Goal: Information Seeking & Learning: Learn about a topic

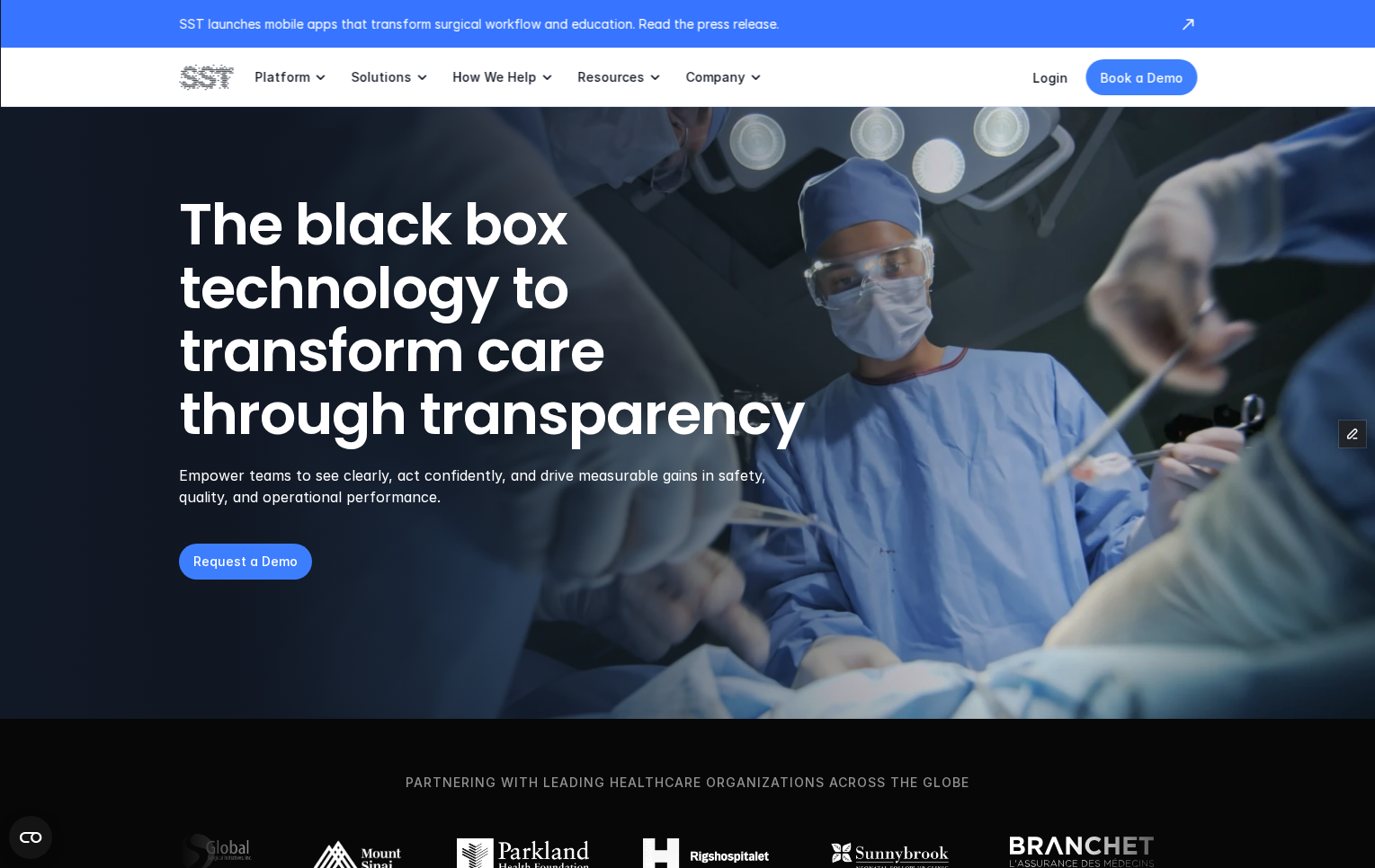
click at [1061, 86] on p "Login" at bounding box center [1049, 78] width 35 height 19
click at [1053, 65] on div "Login Book a Demo" at bounding box center [1114, 78] width 165 height 36
click at [1056, 86] on div "Login Book a Demo" at bounding box center [1114, 78] width 165 height 36
click at [1058, 80] on link "Login" at bounding box center [1049, 78] width 35 height 15
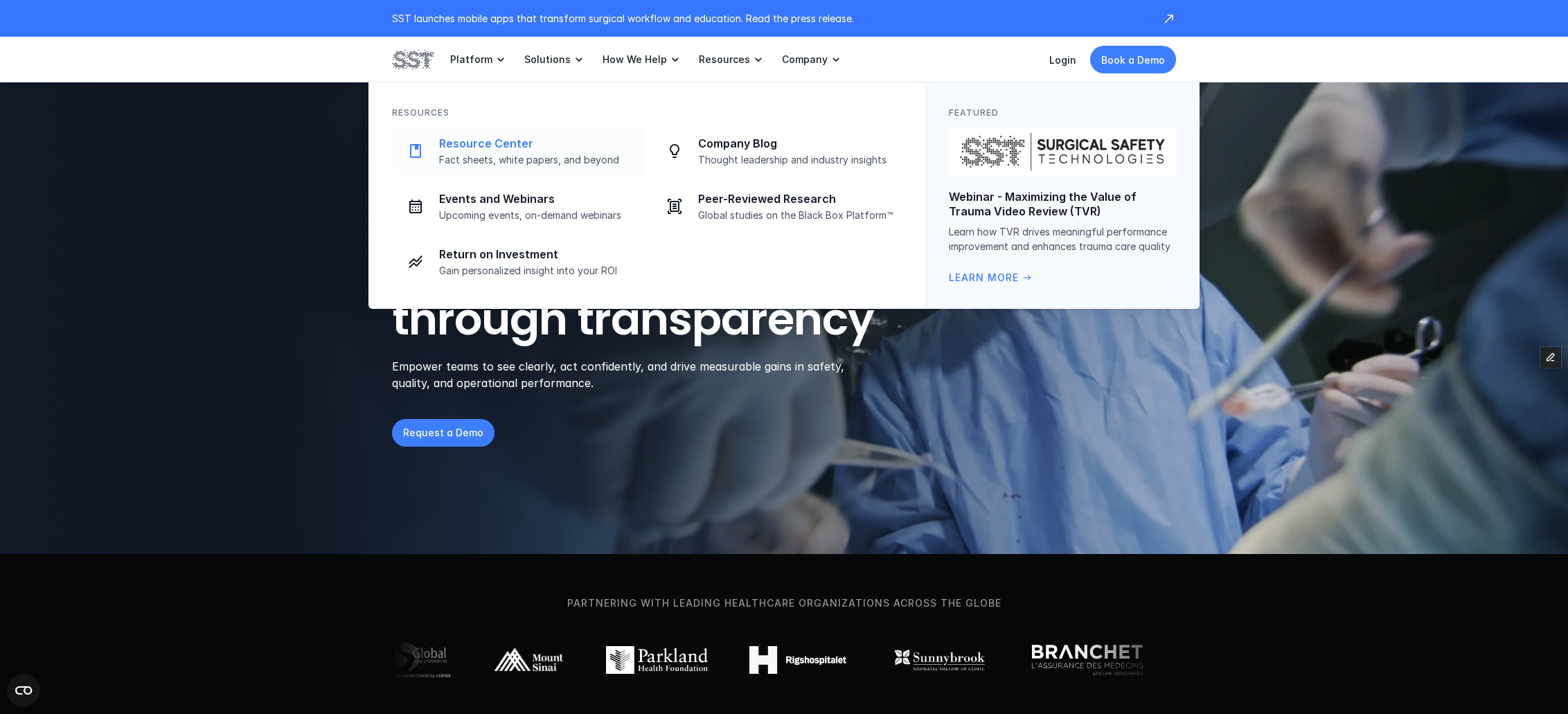
click at [492, 152] on div "Resource Center Fact sheets, white papers, and beyond" at bounding box center [537, 151] width 196 height 30
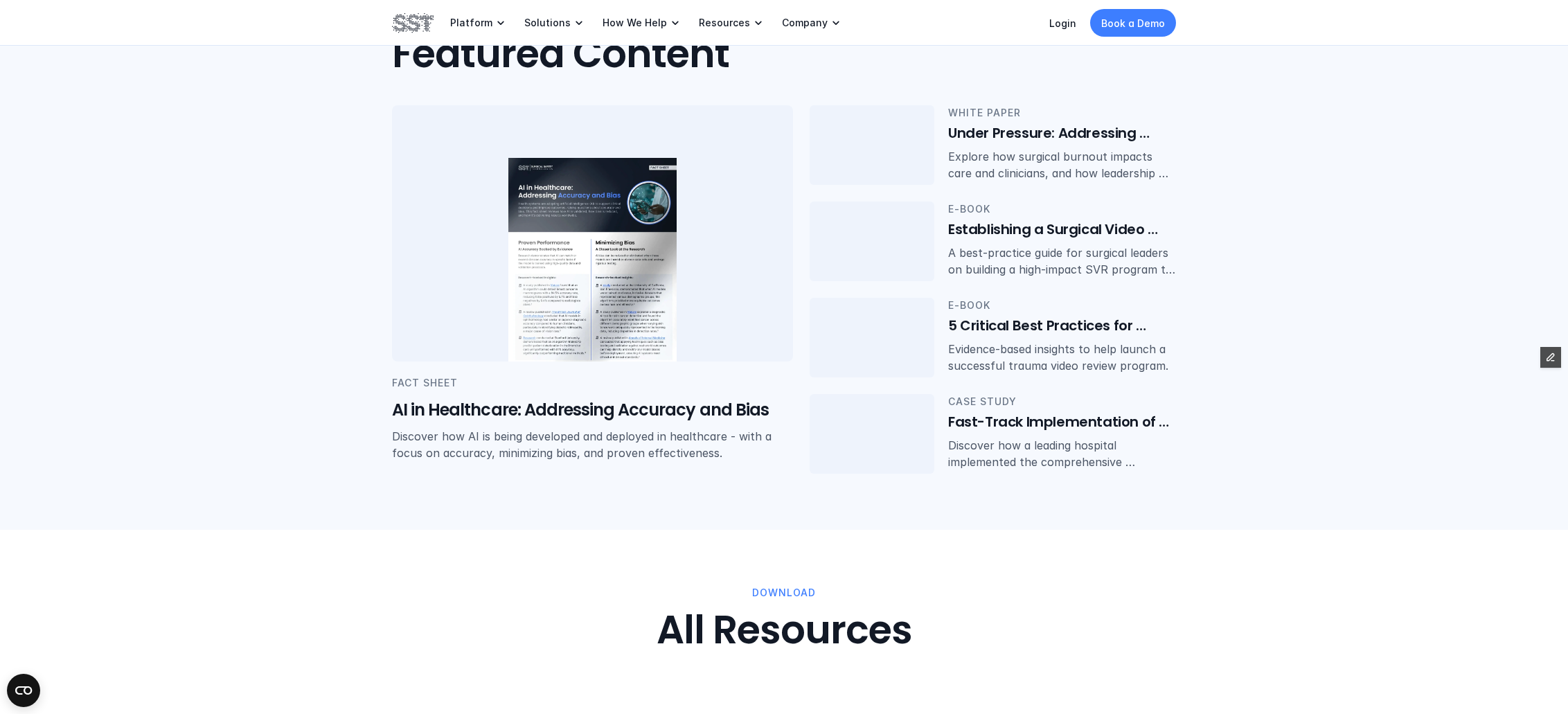
scroll to position [687, 0]
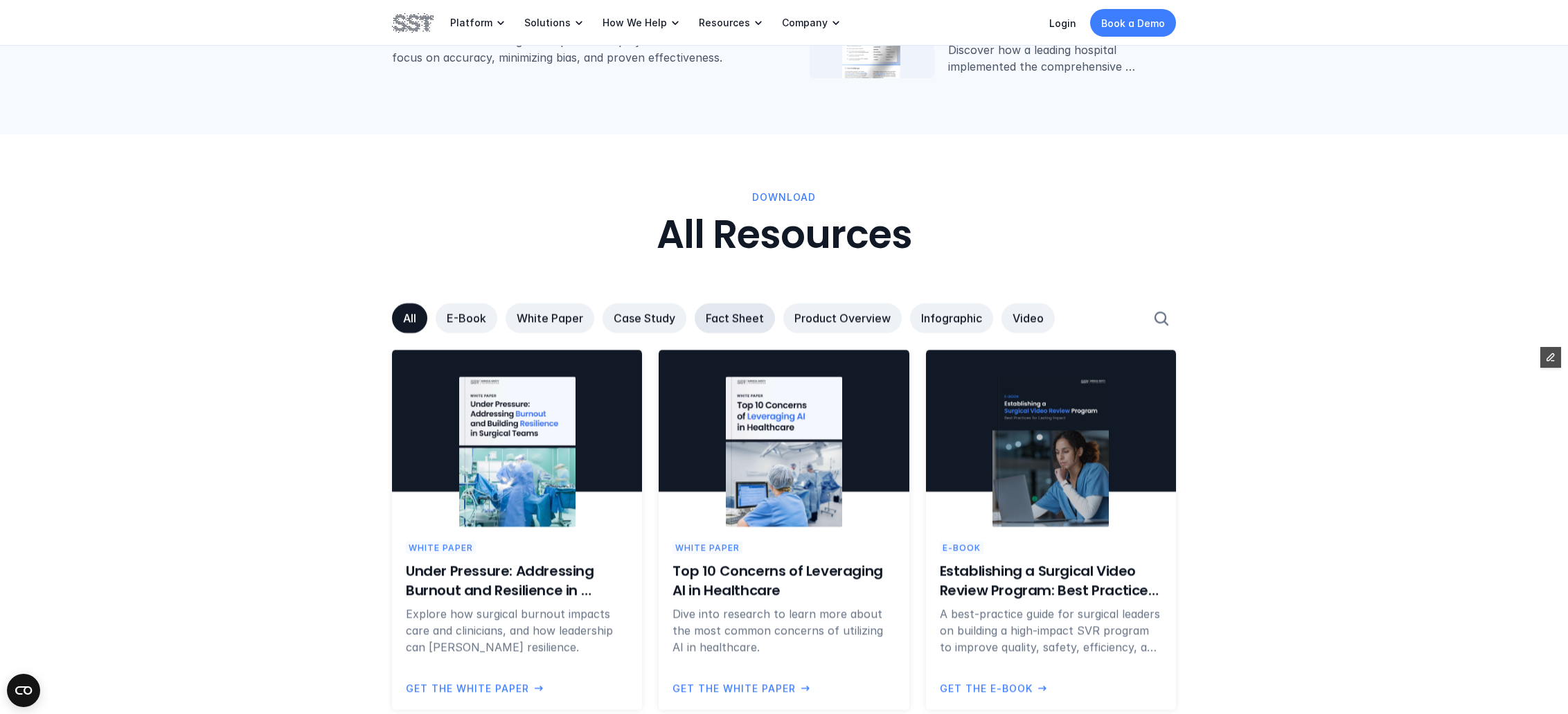
click at [731, 325] on p "Fact Sheet" at bounding box center [735, 318] width 58 height 15
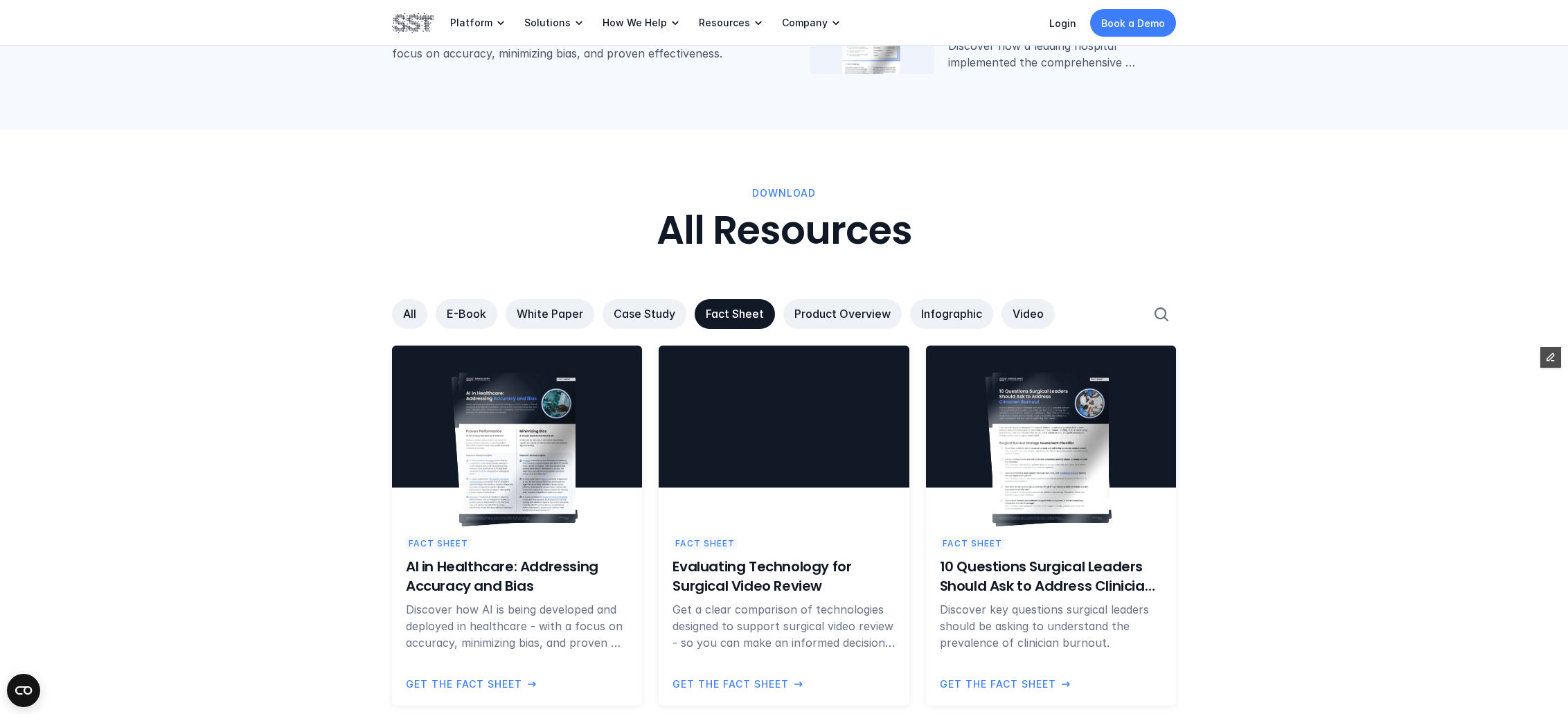
scroll to position [698, 0]
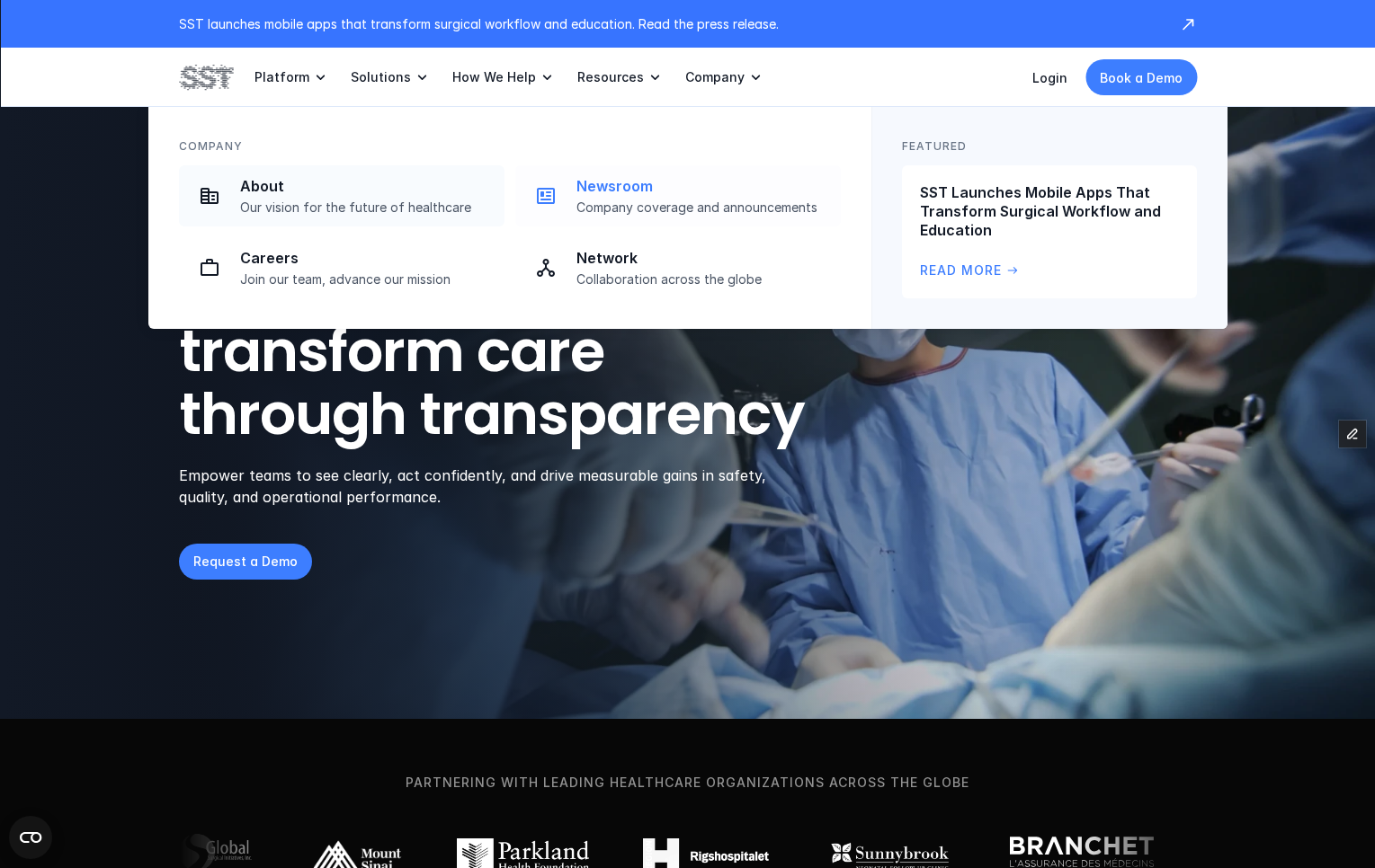
click at [617, 192] on p "Newsroom" at bounding box center [702, 187] width 254 height 19
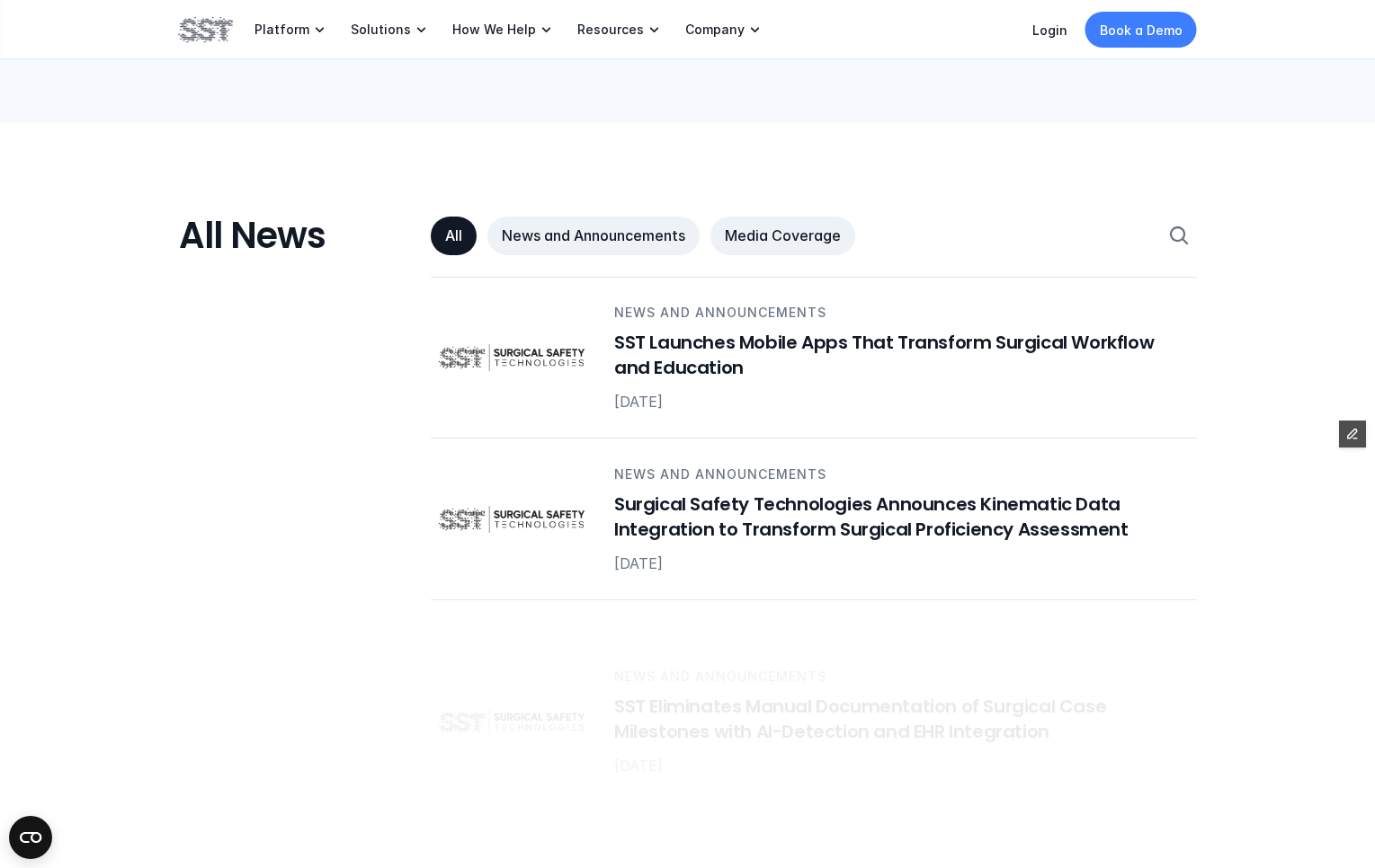
scroll to position [906, 0]
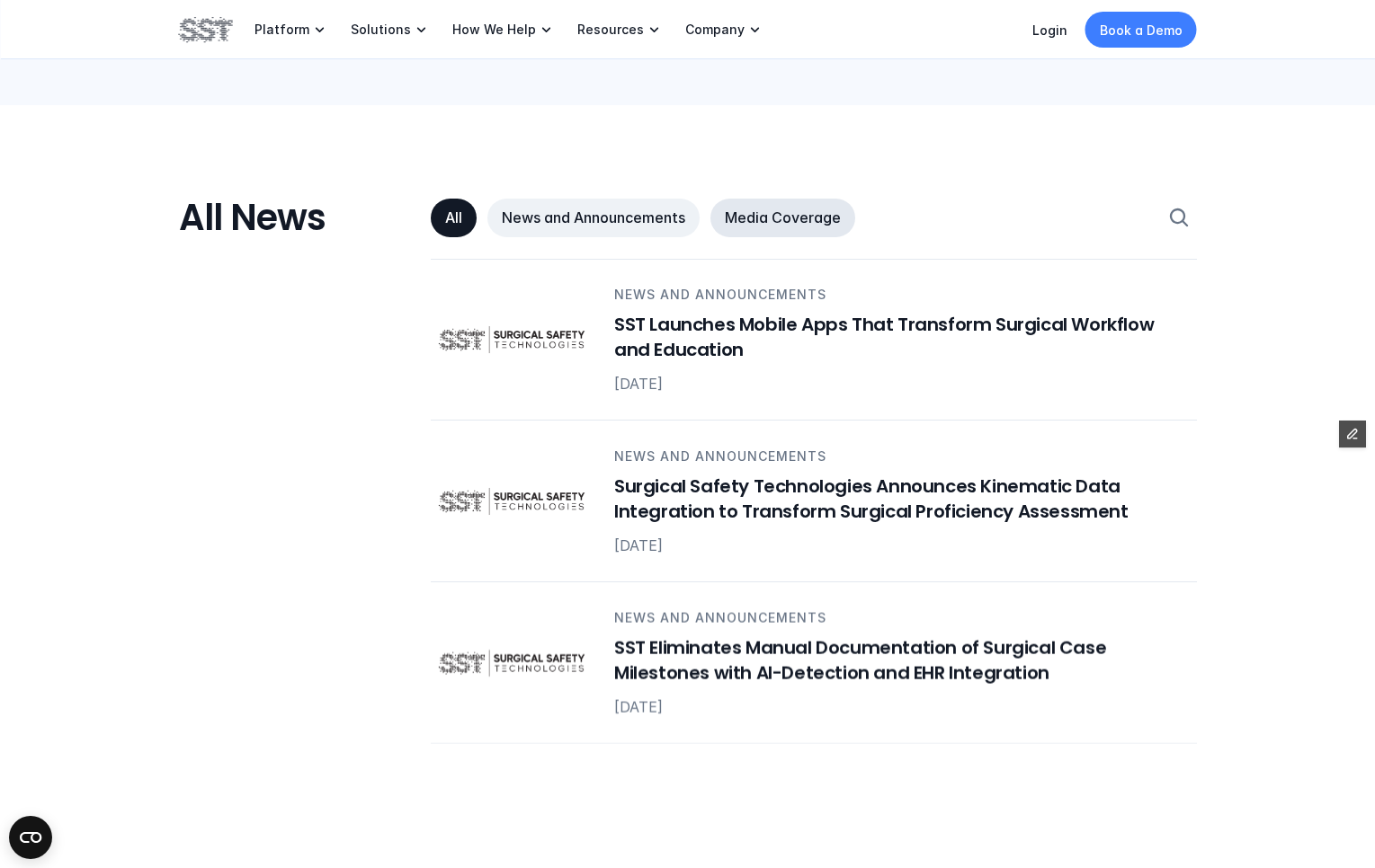
click at [761, 221] on p "Media Coverage" at bounding box center [782, 218] width 116 height 19
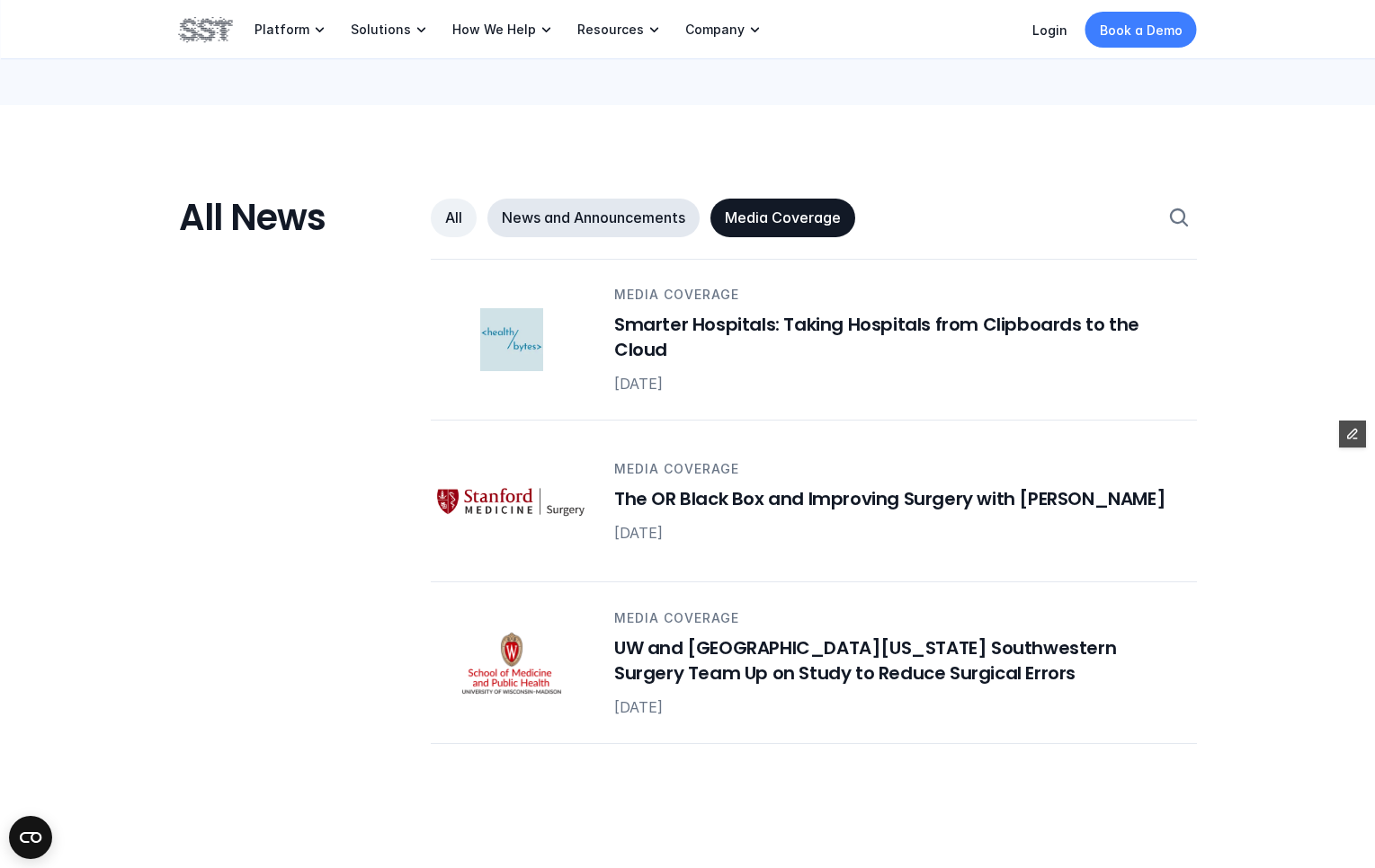
click at [615, 223] on p "News and Announcements" at bounding box center [593, 218] width 183 height 19
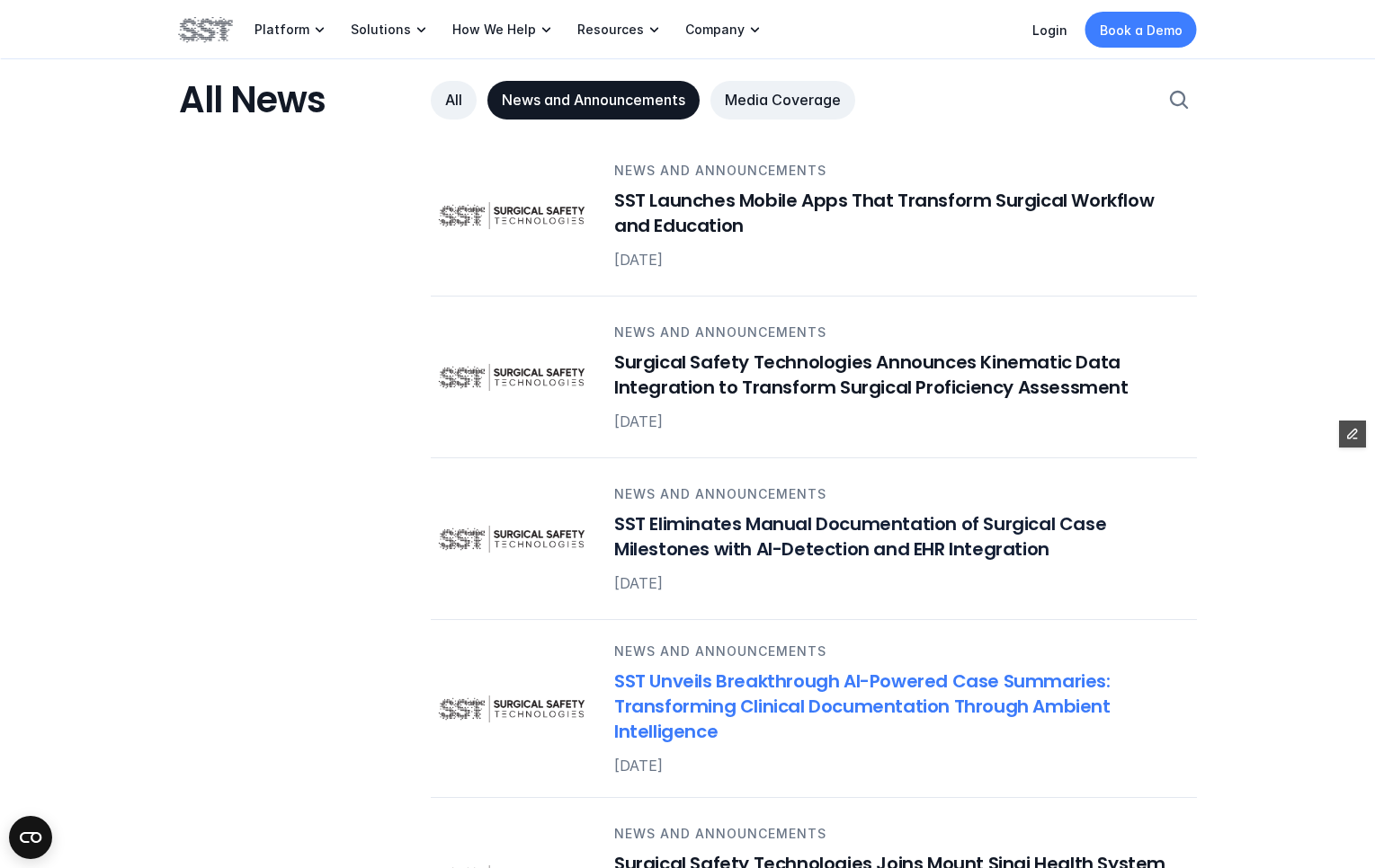
scroll to position [868, 0]
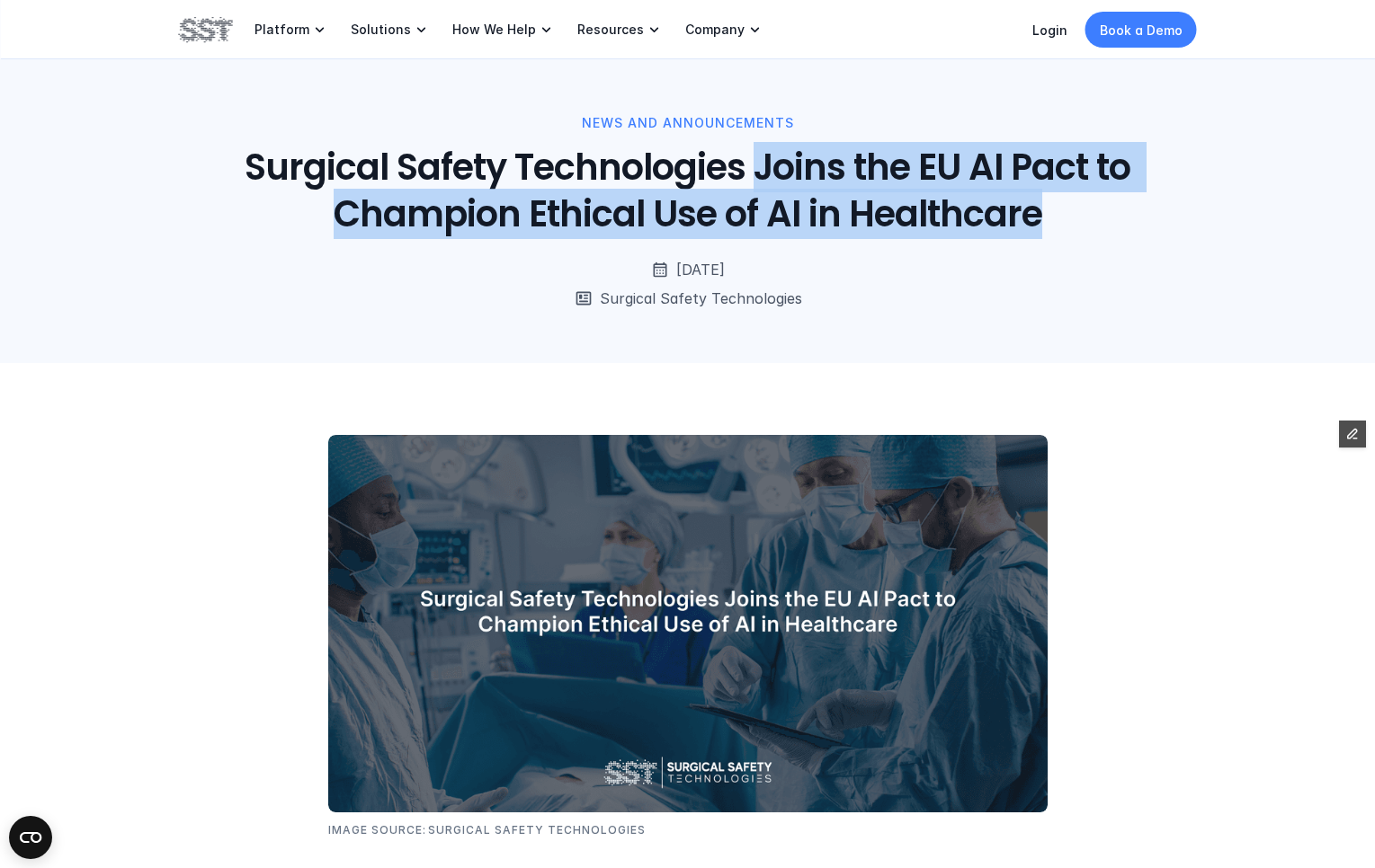
drag, startPoint x: 761, startPoint y: 182, endPoint x: 1053, endPoint y: 212, distance: 293.5
click at [1053, 212] on h1 "Surgical Safety Technologies Joins the EU AI Pact to Champion Ethical Use of AI…" at bounding box center [687, 191] width 916 height 94
copy h1 "Joins the EU AI Pact to Champion Ethical Use of AI in Healthcare"
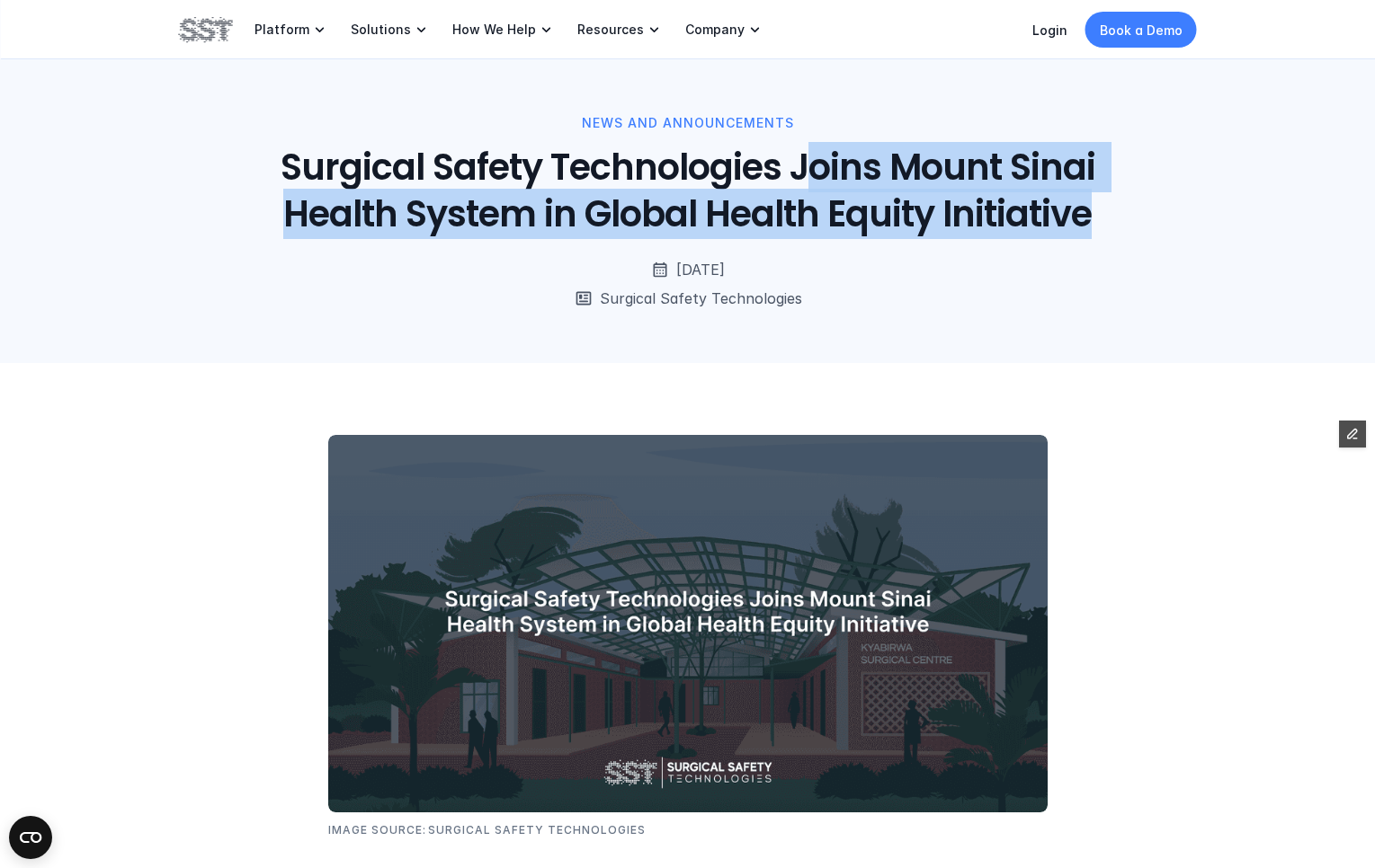
drag, startPoint x: 807, startPoint y: 168, endPoint x: 1114, endPoint y: 236, distance: 314.4
click at [1114, 236] on h1 "Surgical Safety Technologies Joins Mount Sinai Health System in Global Health E…" at bounding box center [687, 191] width 916 height 94
copy h1 "oins Mount Sinai Health System in Global Health Equity Initiative"
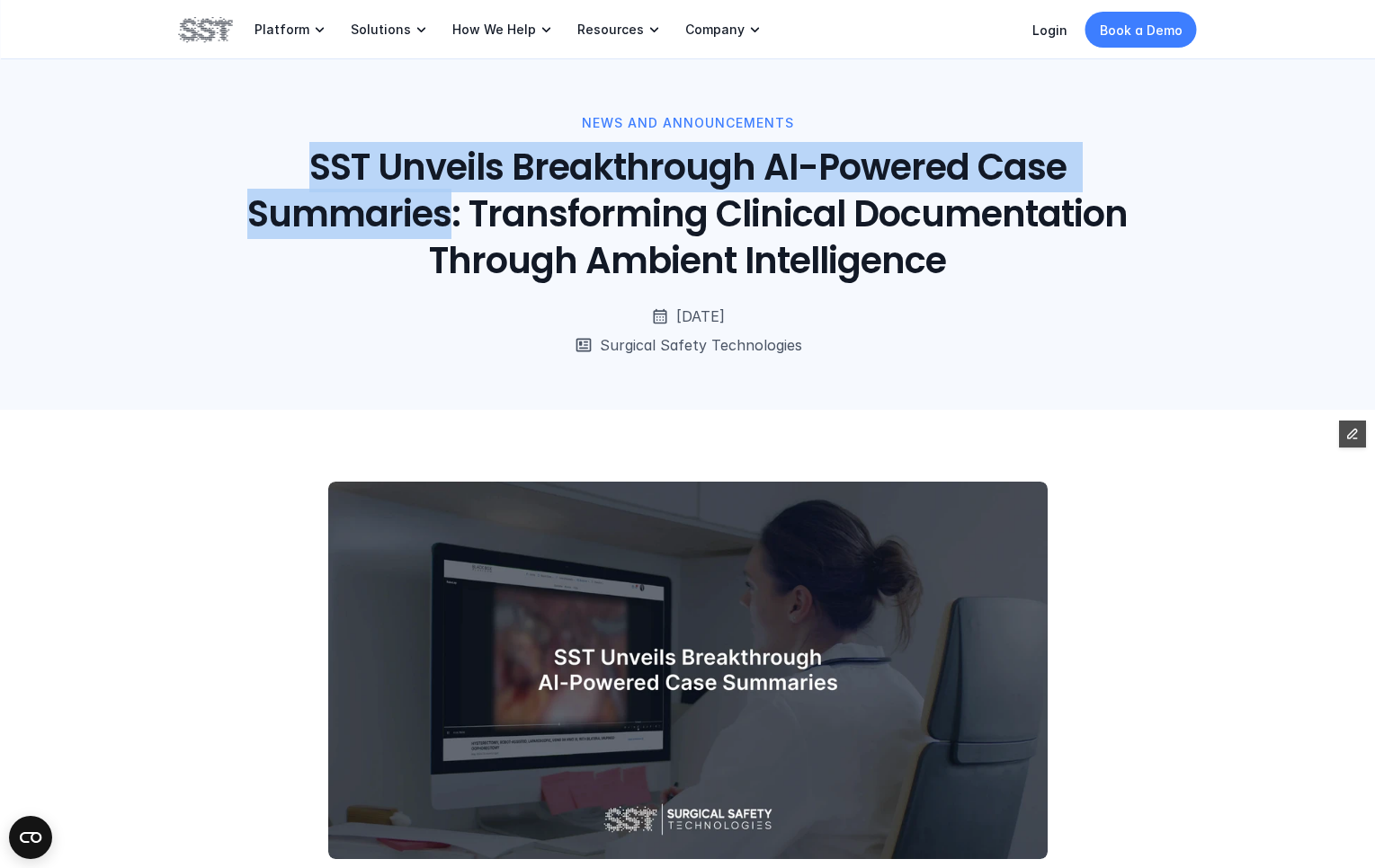
drag, startPoint x: 318, startPoint y: 165, endPoint x: 451, endPoint y: 230, distance: 148.0
click at [451, 230] on h1 "SST Unveils Breakthrough AI-Powered Case Summaries: Transforming Clinical Docum…" at bounding box center [687, 214] width 916 height 140
copy h1 "SST Unveils Breakthrough AI-Powered Case Summaries"
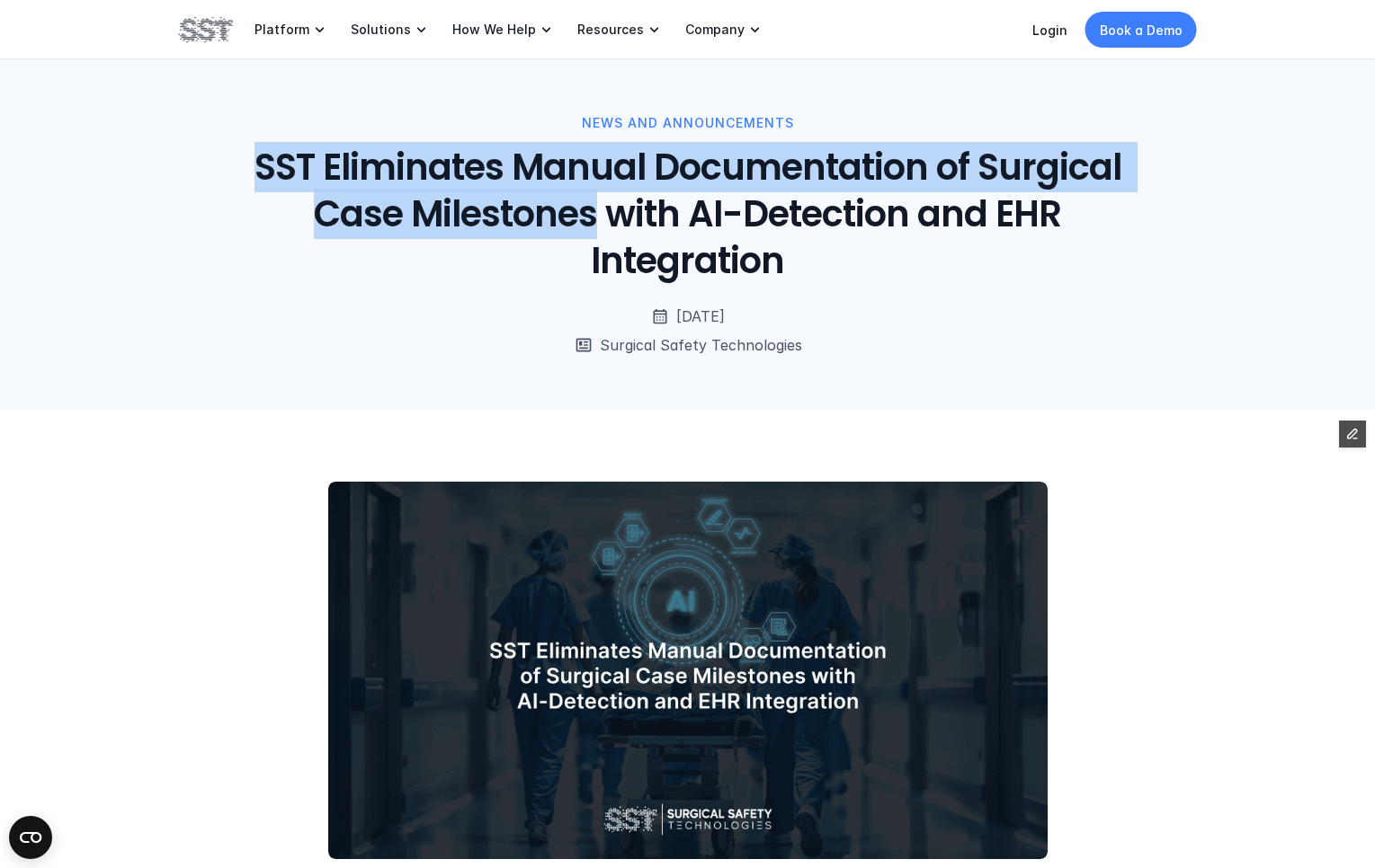
drag, startPoint x: 258, startPoint y: 176, endPoint x: 603, endPoint y: 221, distance: 347.9
click at [603, 221] on h1 "SST Eliminates Manual Documentation of Surgical Case Milestones with AI-Detecti…" at bounding box center [687, 214] width 916 height 140
copy h1 "SST Eliminates Manual Documentation of Surgical Case Milestones"
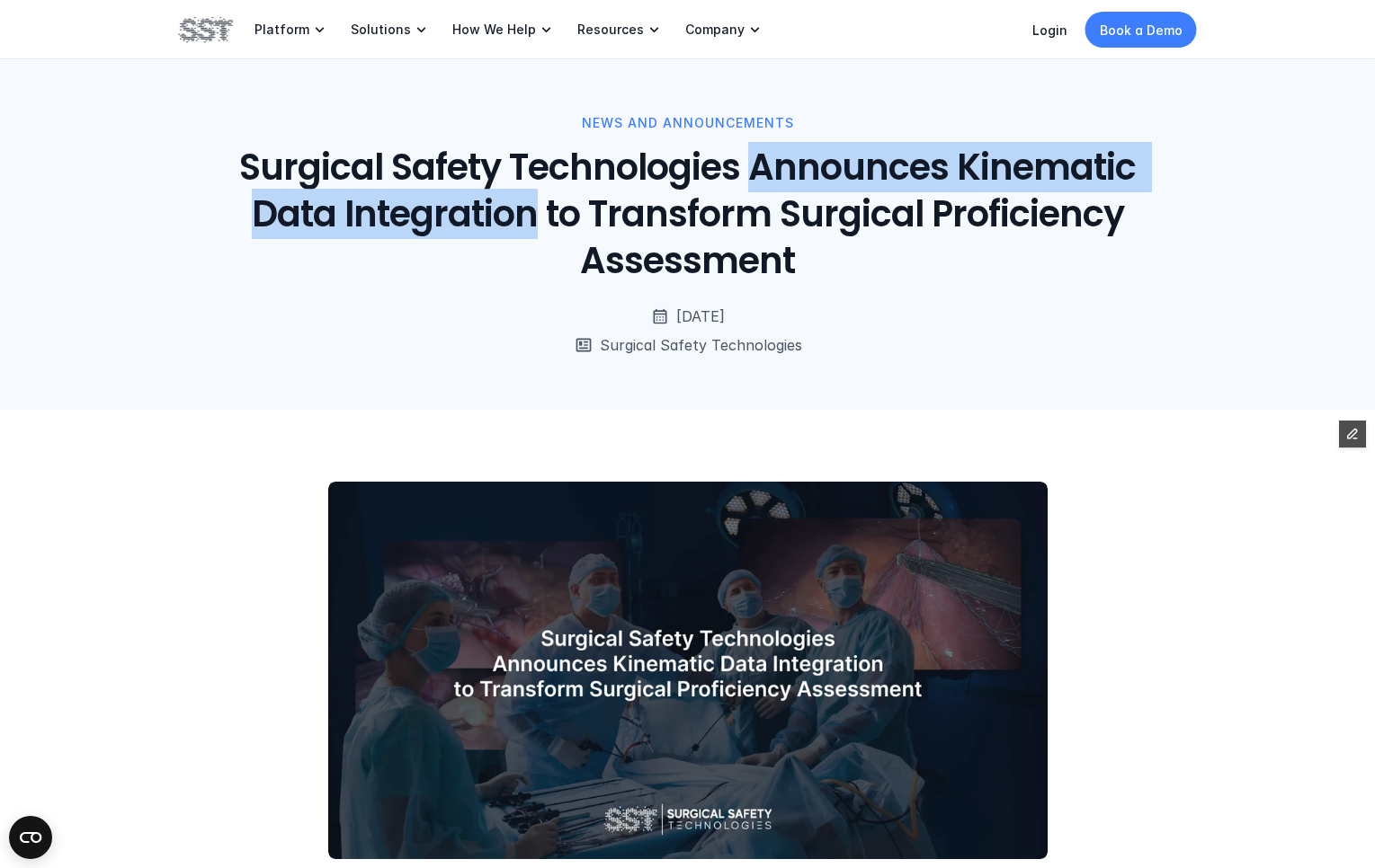
drag, startPoint x: 759, startPoint y: 165, endPoint x: 541, endPoint y: 220, distance: 224.8
click at [541, 220] on h1 "Surgical Safety Technologies Announces Kinematic Data Integration to Transform …" at bounding box center [687, 214] width 916 height 140
copy h1 "Announces Kinematic Data Integration"
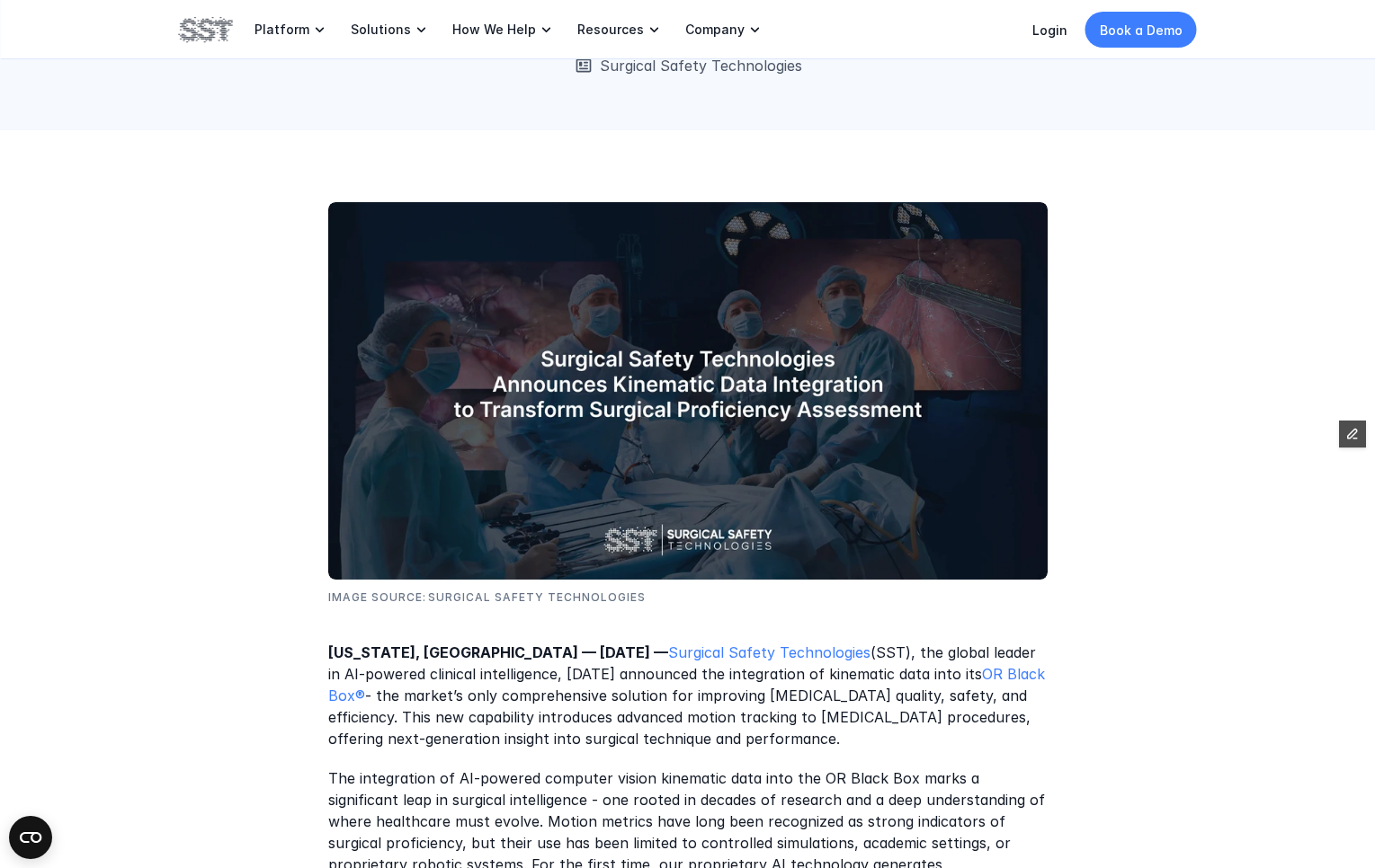
scroll to position [276, 0]
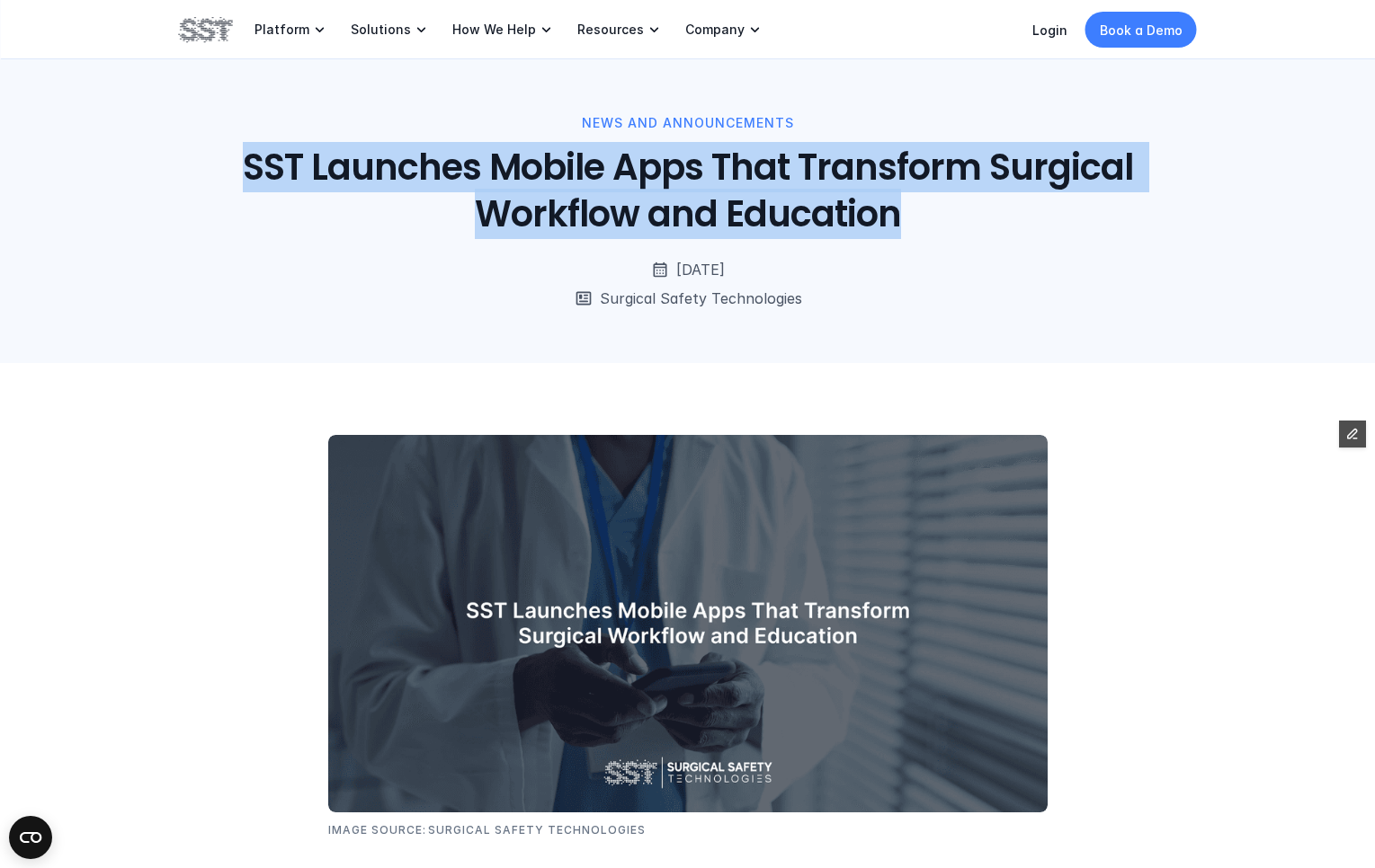
drag, startPoint x: 235, startPoint y: 168, endPoint x: 972, endPoint y: 224, distance: 739.1
click at [972, 224] on h1 "SST Launches Mobile Apps That Transform Surgical Workflow and Education" at bounding box center [687, 191] width 916 height 94
copy h1 "SST Launches Mobile Apps That Transform Surgical Workflow and Education"
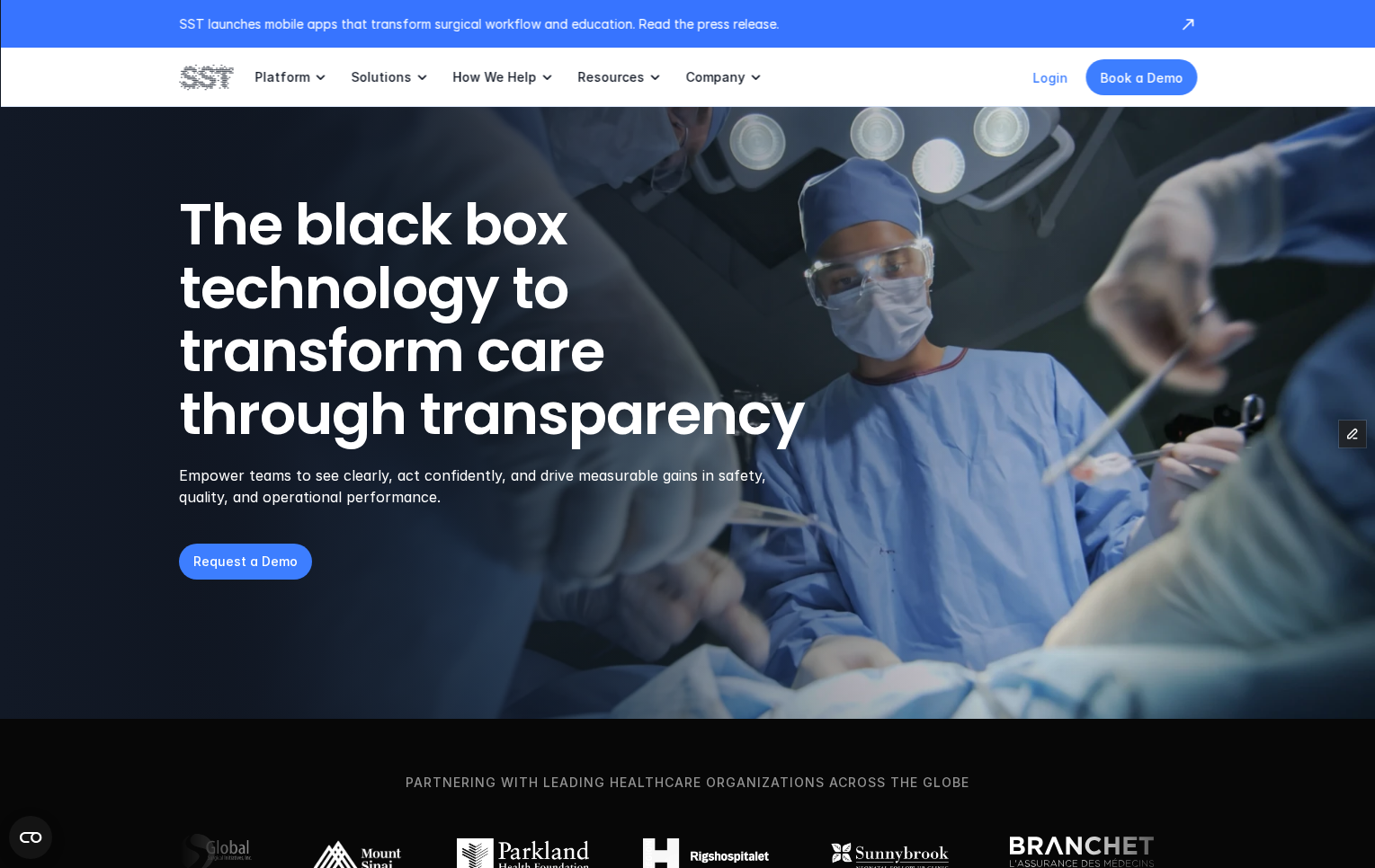
click at [1060, 78] on link "Login" at bounding box center [1049, 78] width 35 height 15
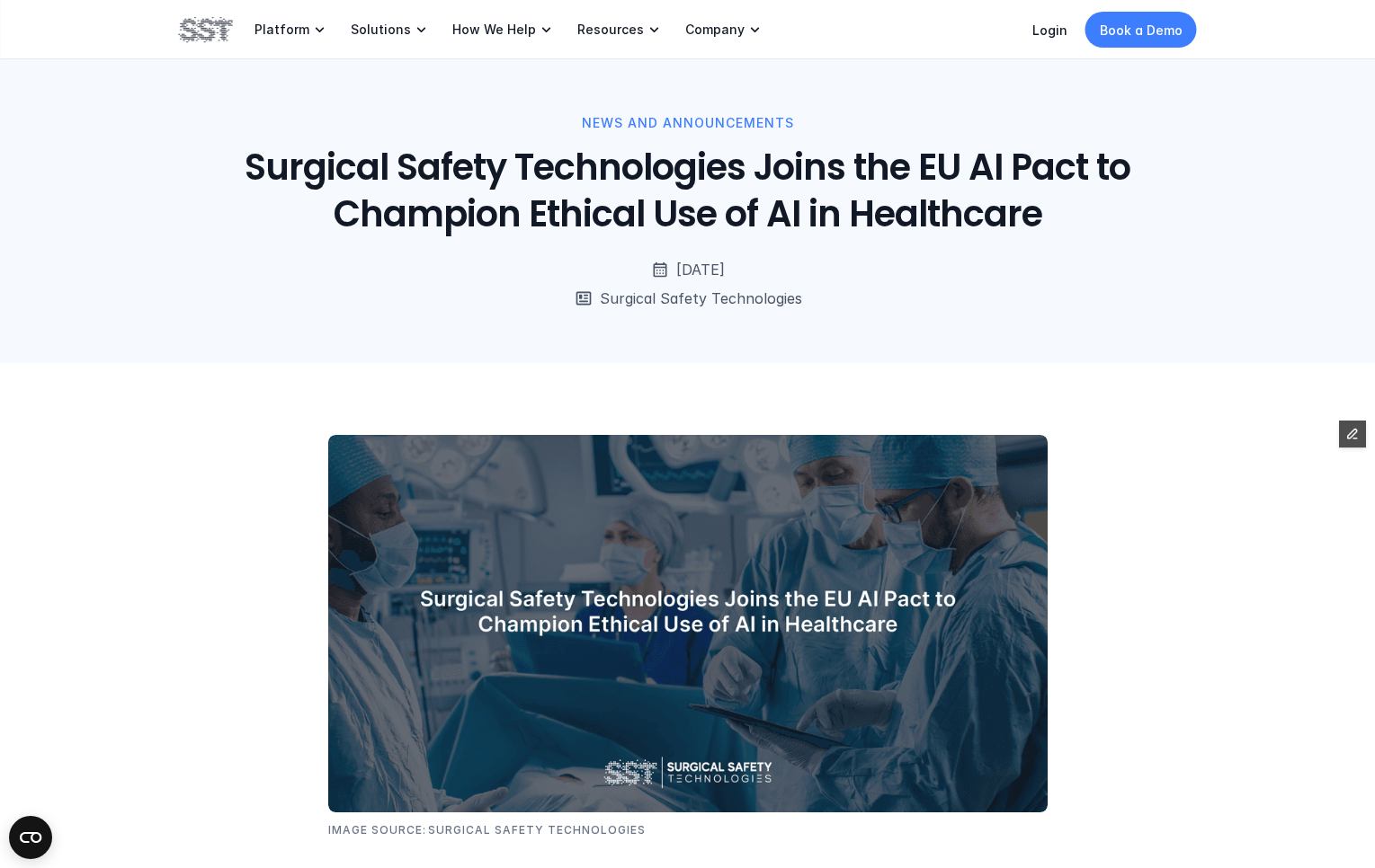
click at [219, 33] on img at bounding box center [206, 30] width 54 height 31
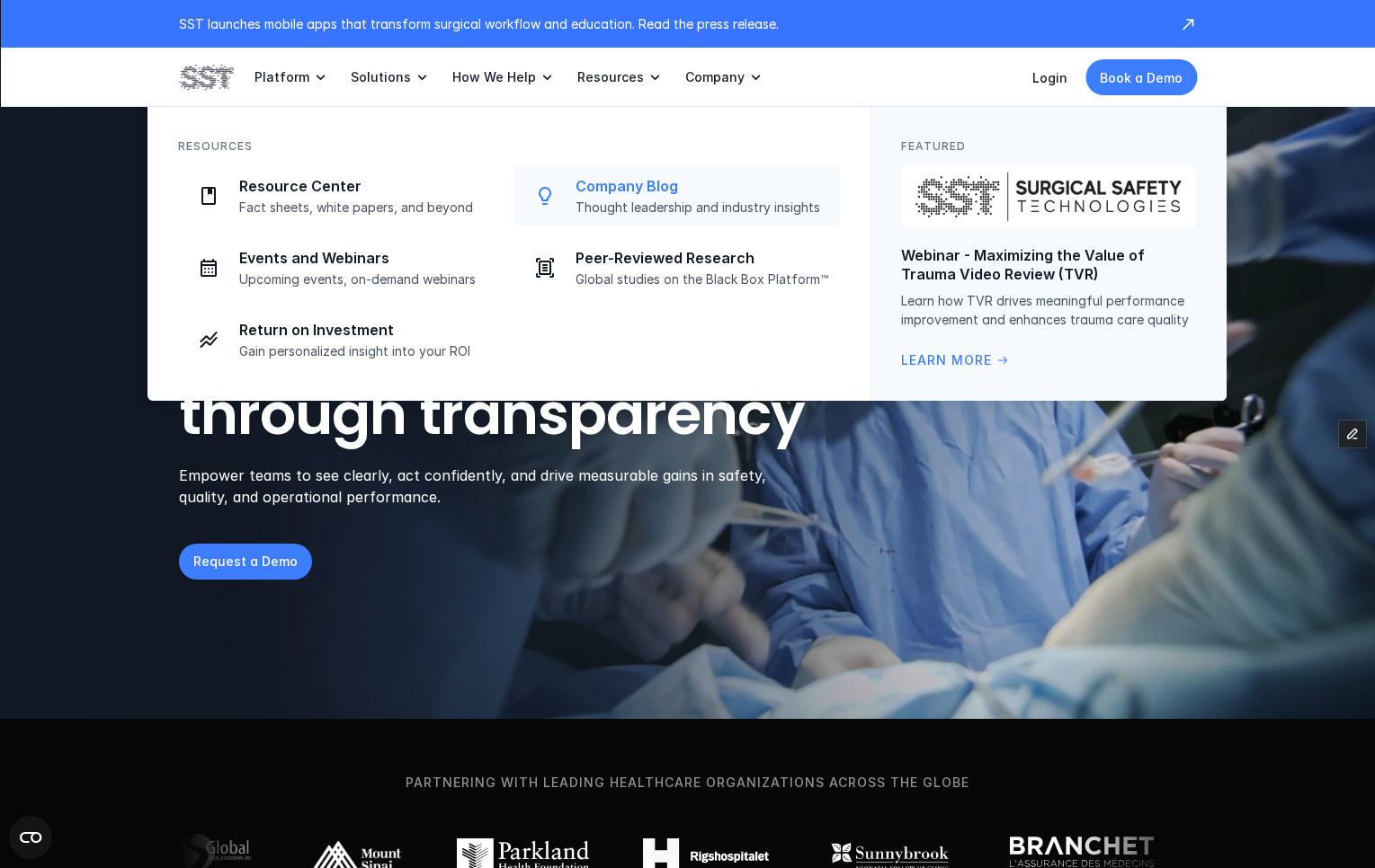
click at [610, 177] on p "Company Blog" at bounding box center [702, 187] width 254 height 19
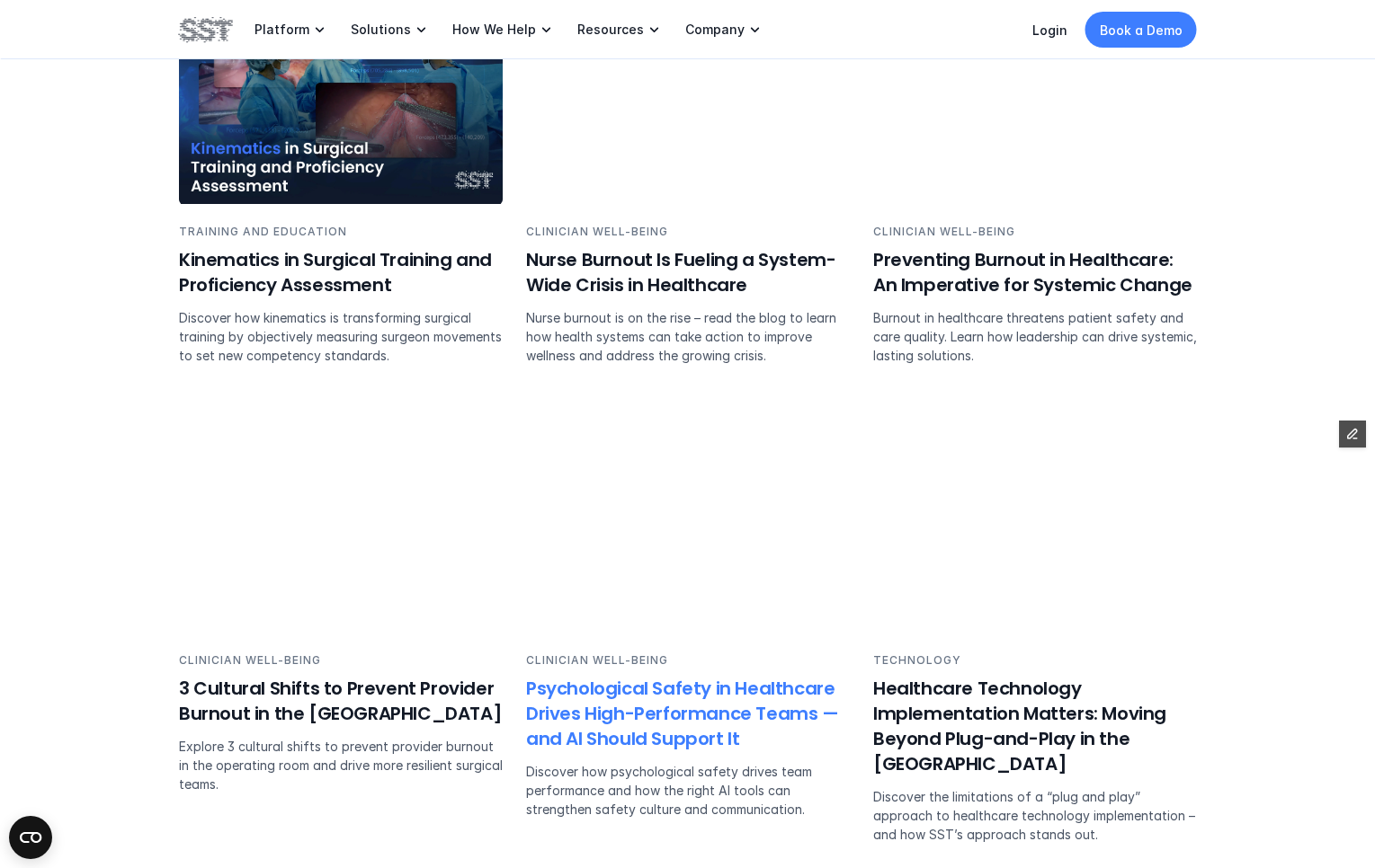
scroll to position [2289, 0]
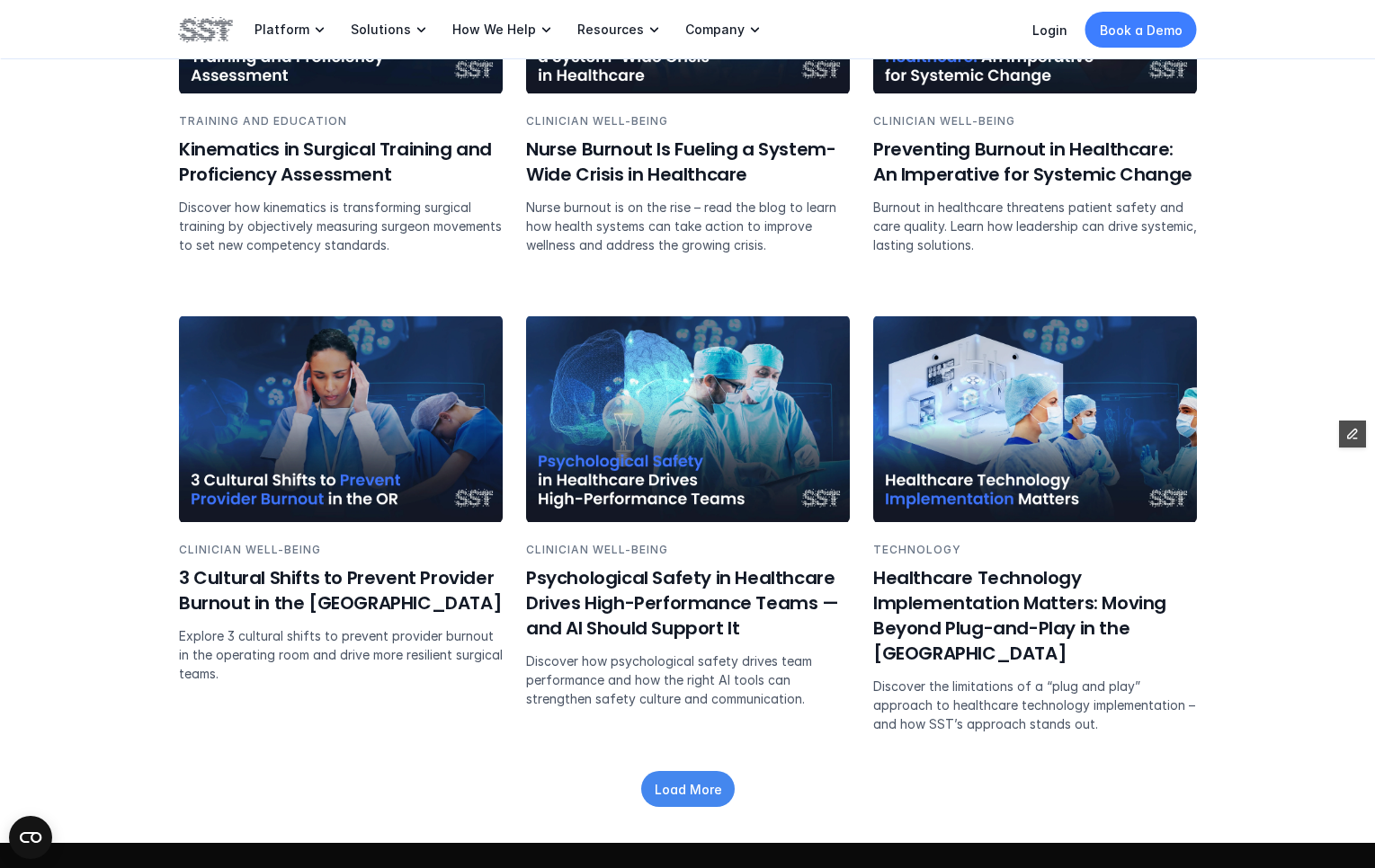
click at [673, 780] on p "Load More" at bounding box center [687, 789] width 67 height 19
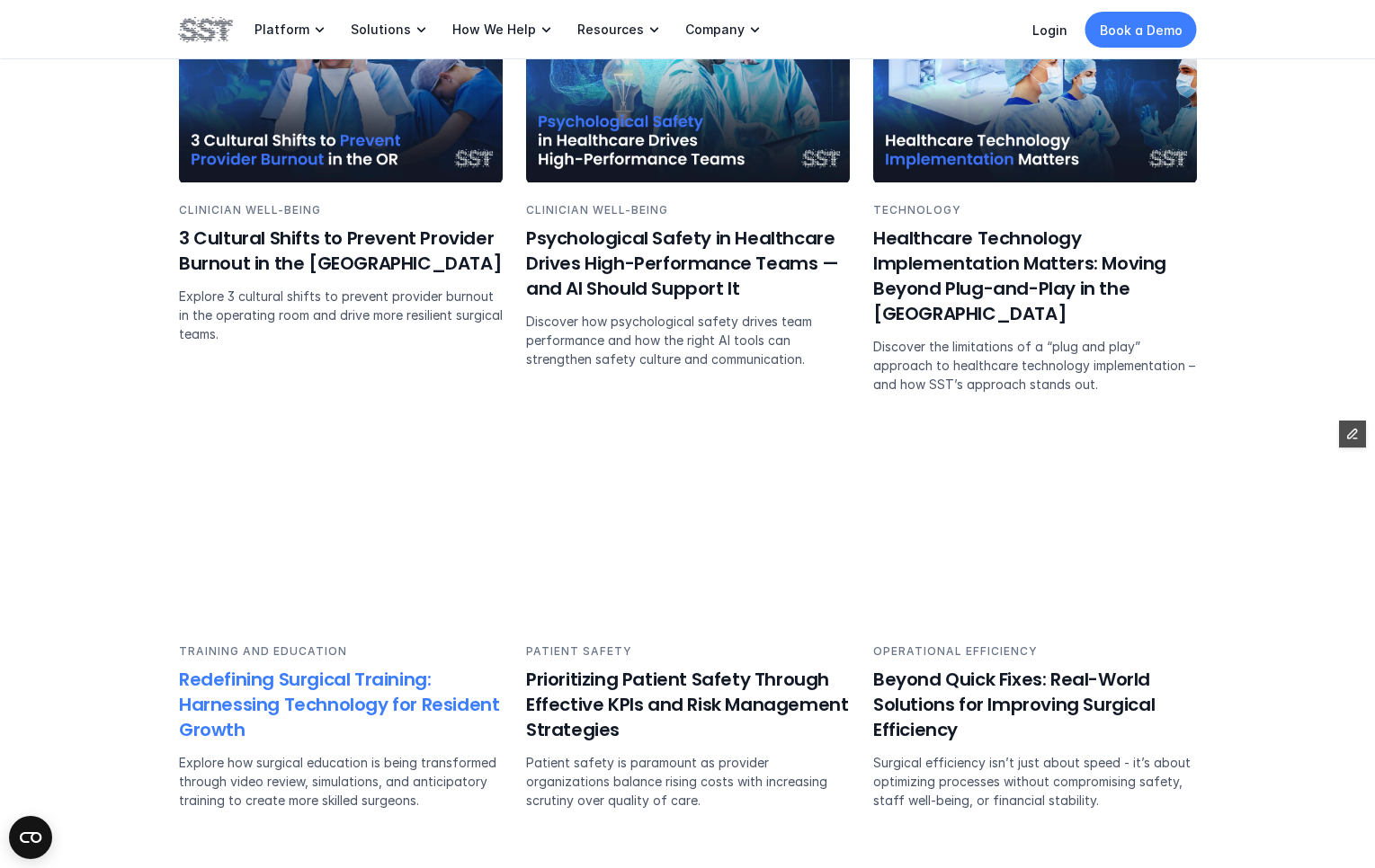
scroll to position [3014, 0]
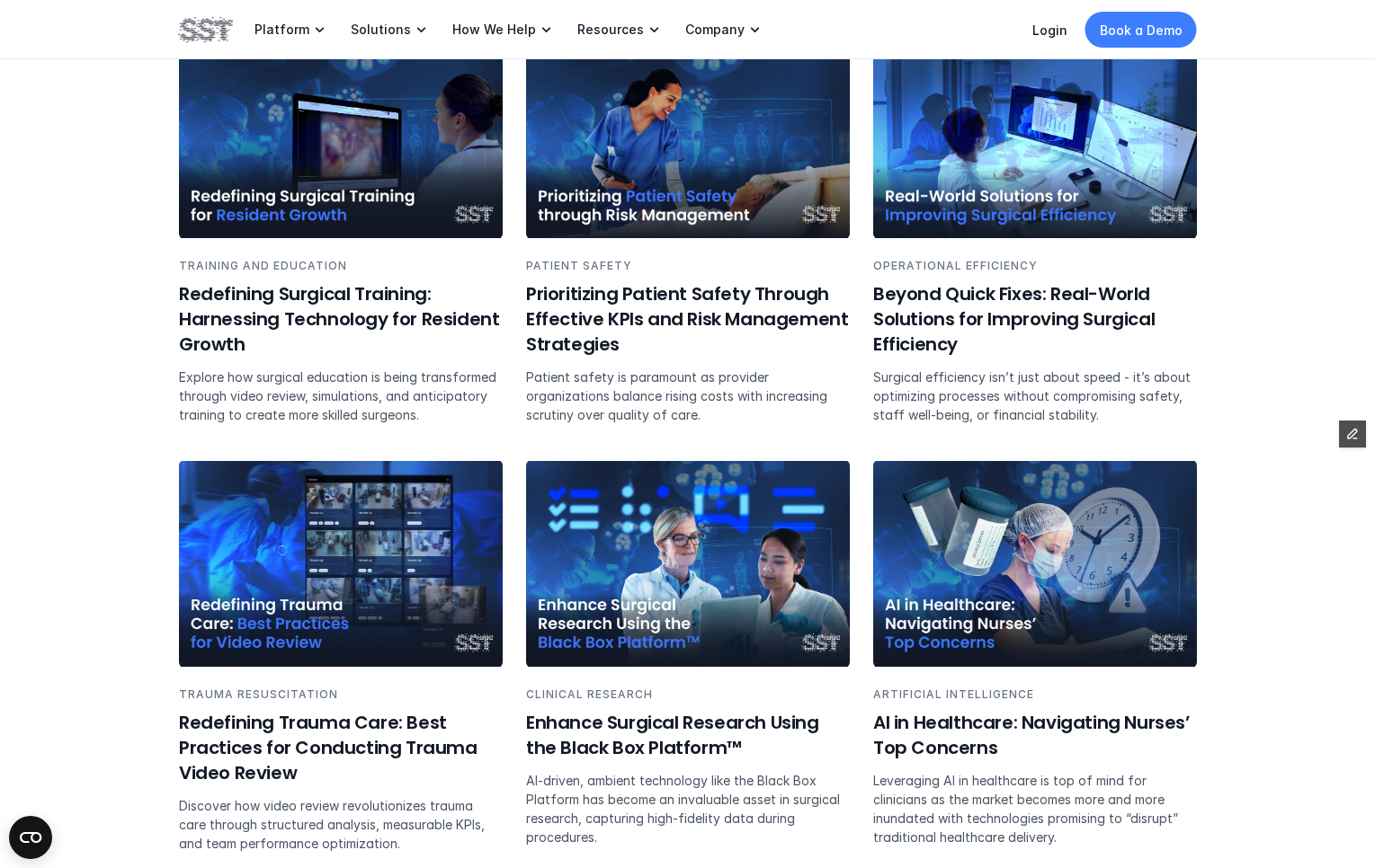
drag, startPoint x: 1316, startPoint y: 630, endPoint x: 262, endPoint y: 419, distance: 1074.9
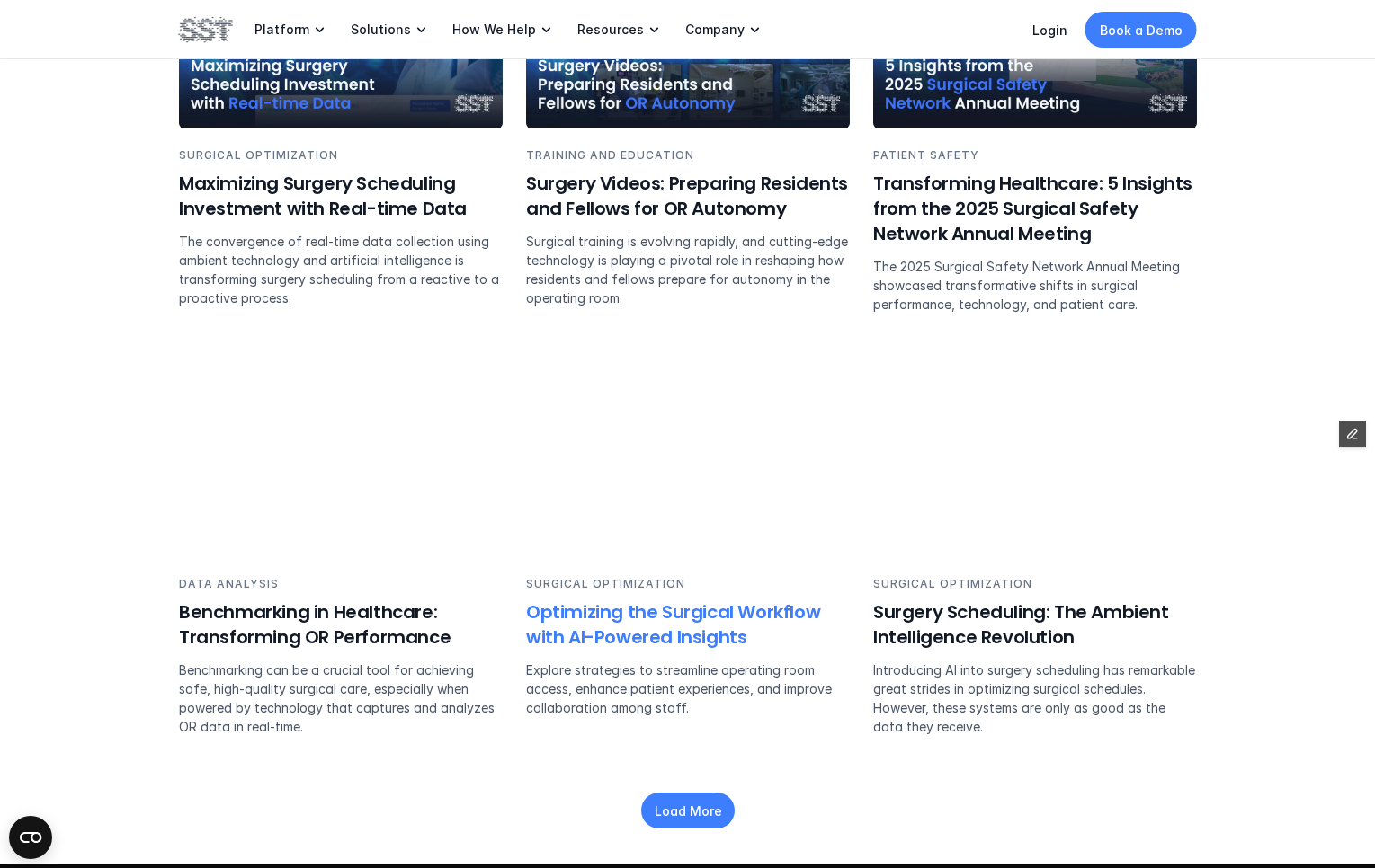
scroll to position [4048, 0]
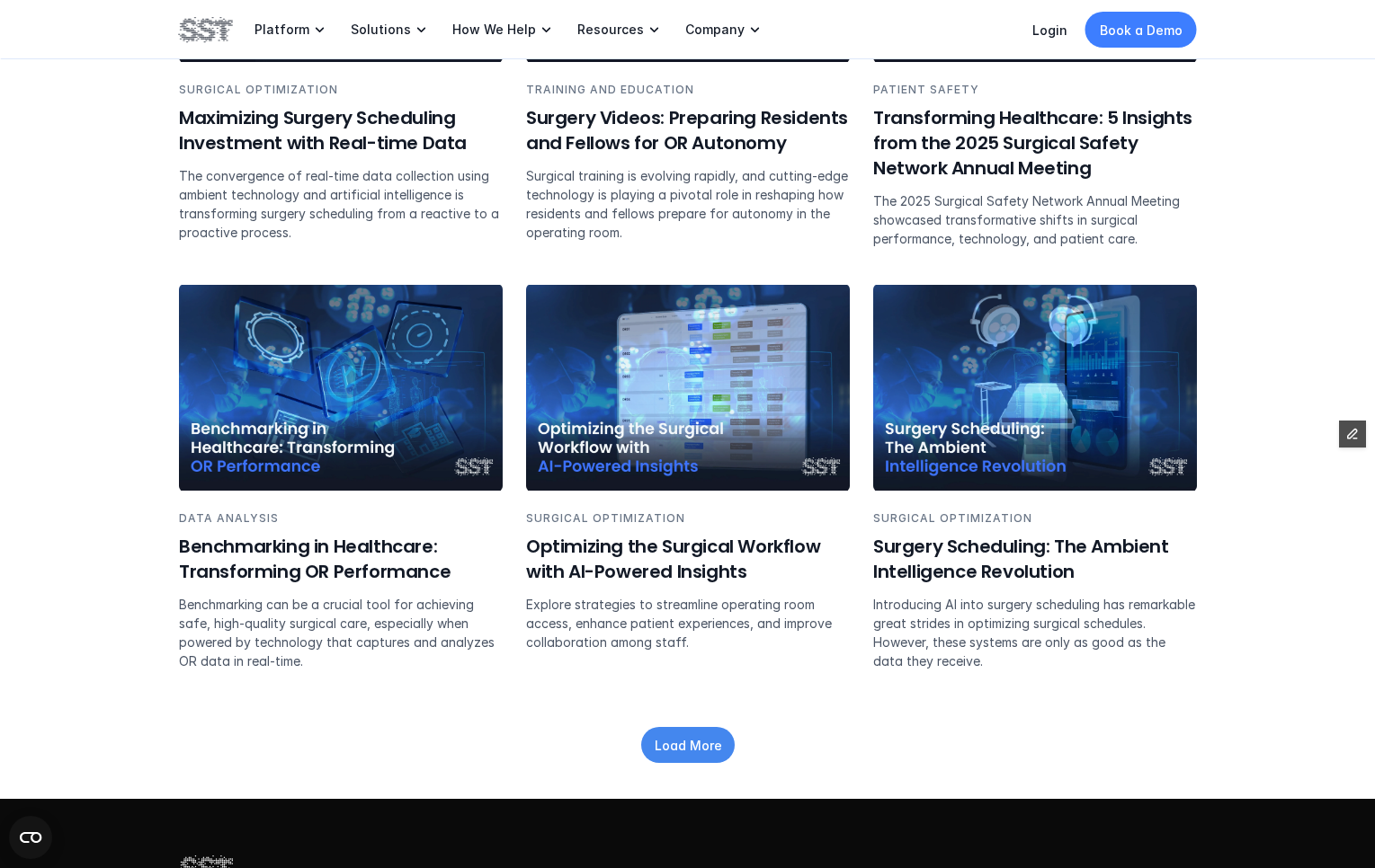
click at [702, 739] on p "Load More" at bounding box center [687, 745] width 67 height 19
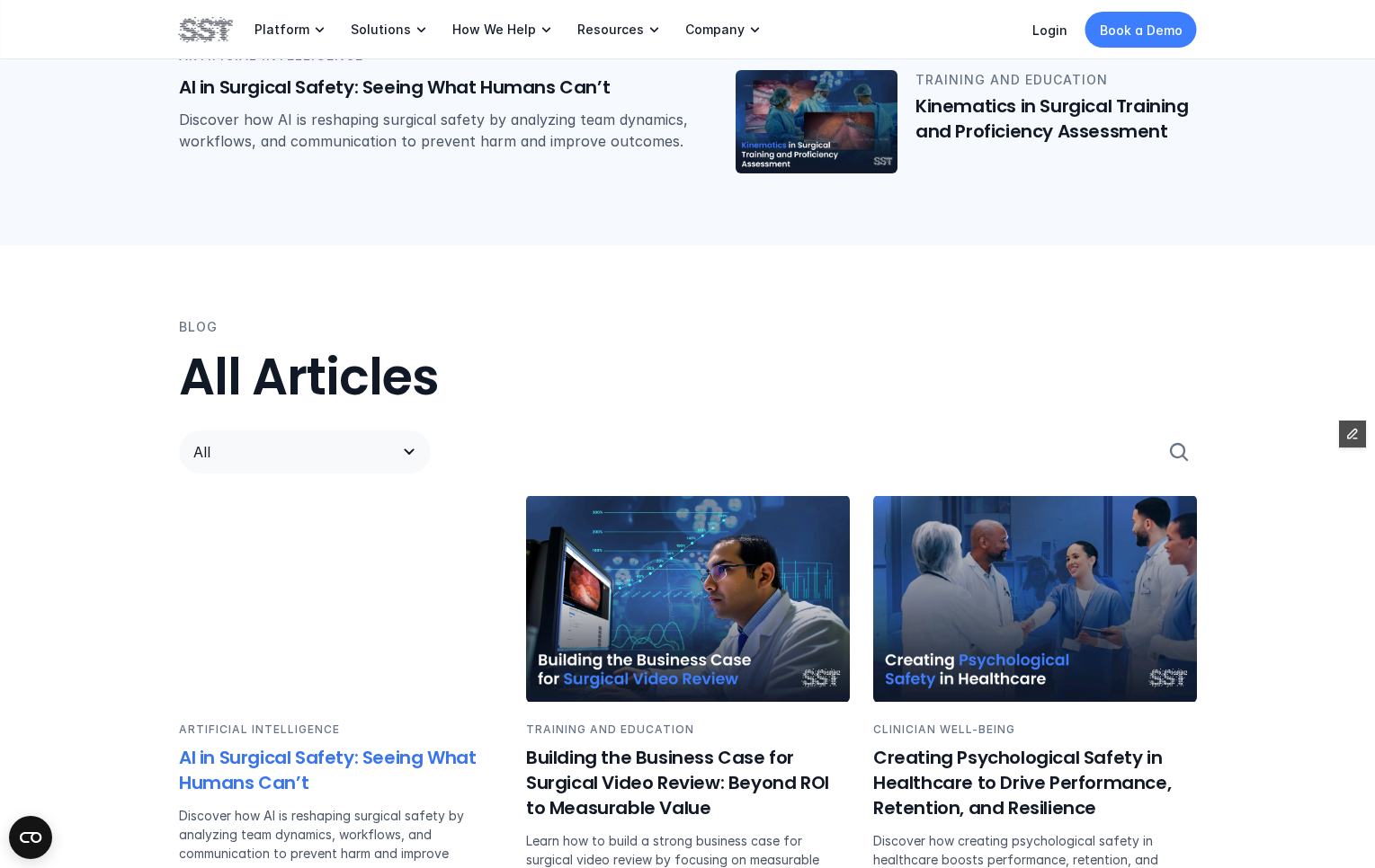
scroll to position [822, 0]
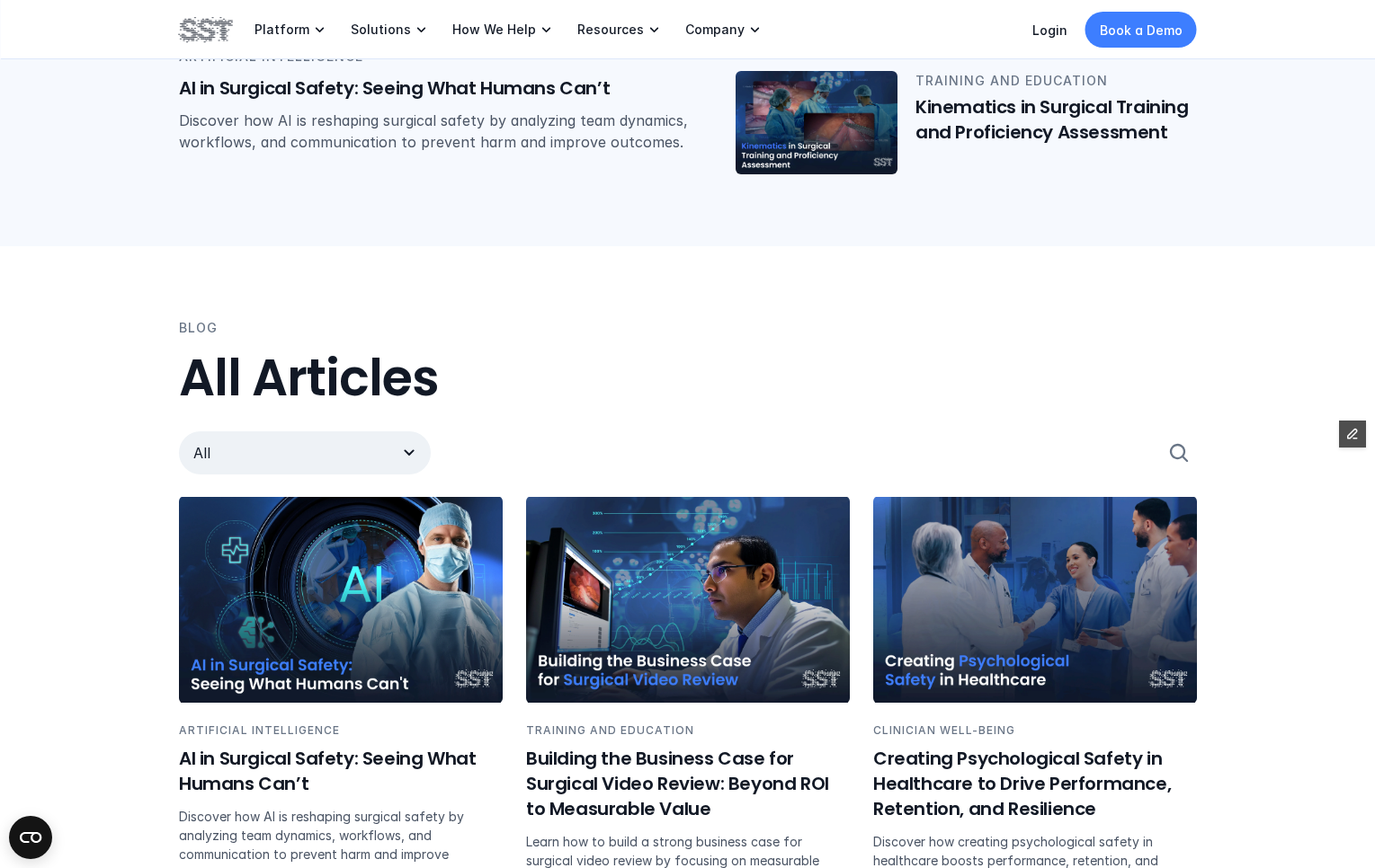
click at [335, 445] on p "All" at bounding box center [286, 453] width 187 height 22
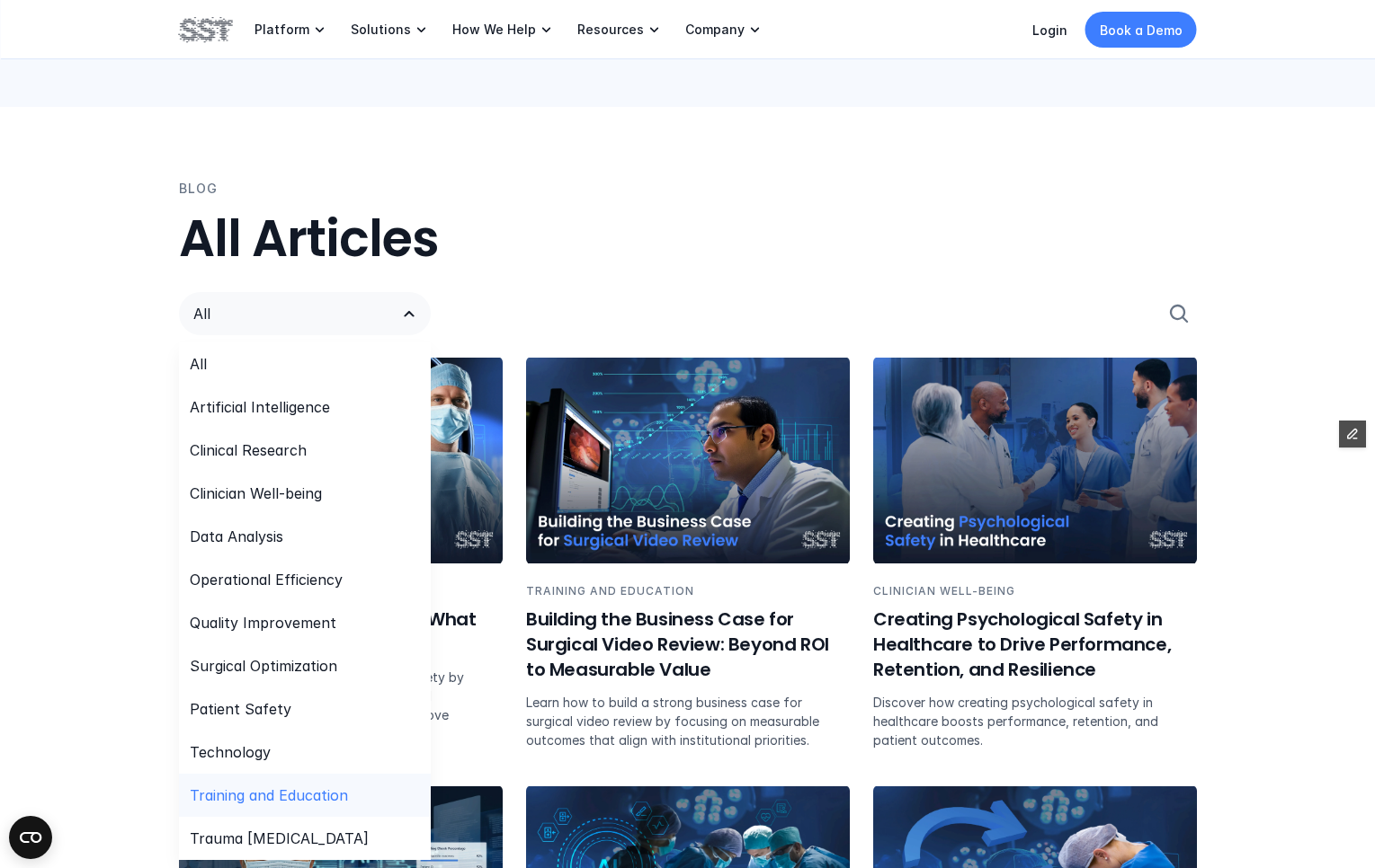
scroll to position [963, 0]
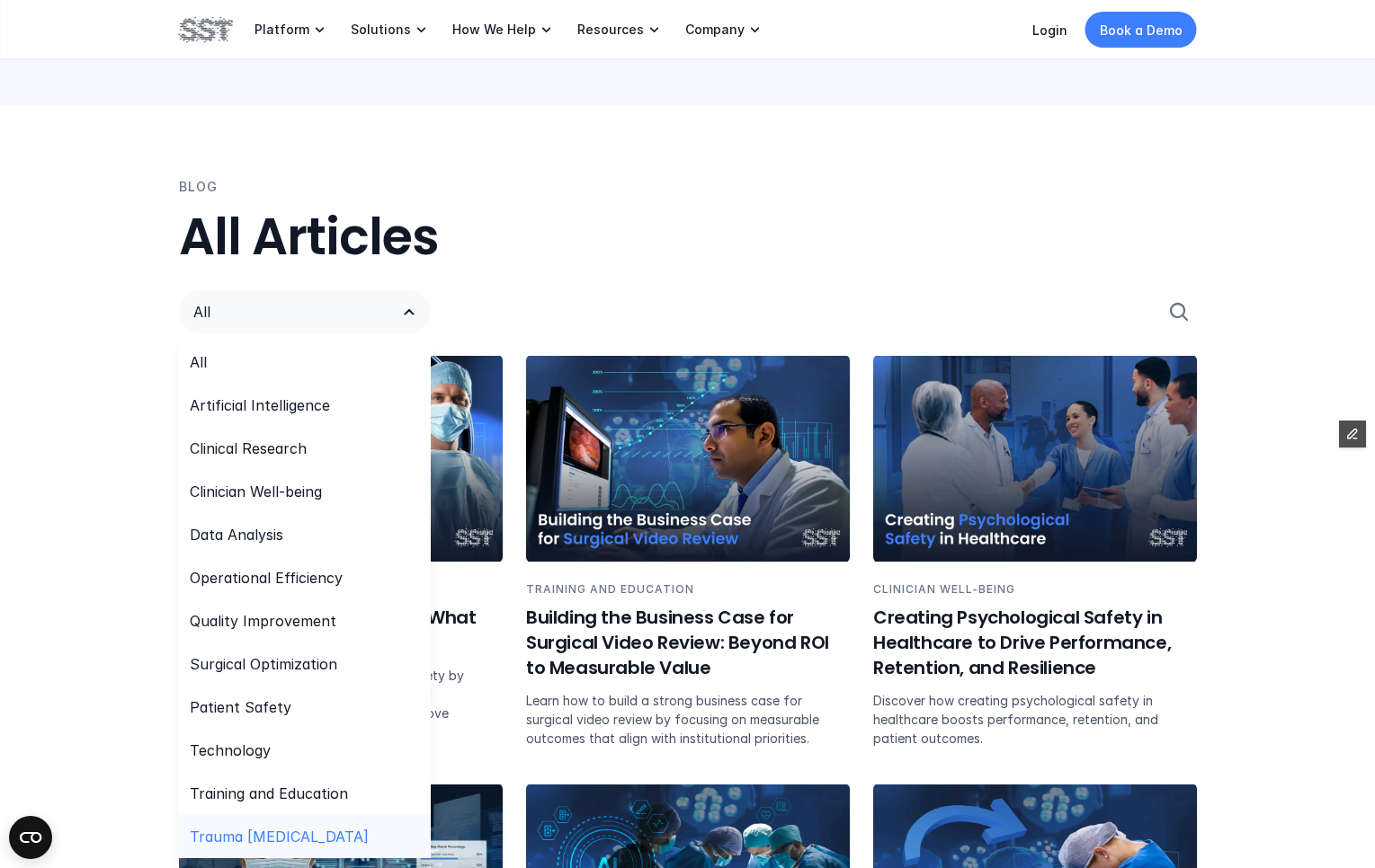
click at [269, 823] on div "Trauma Resuscitation" at bounding box center [305, 836] width 252 height 43
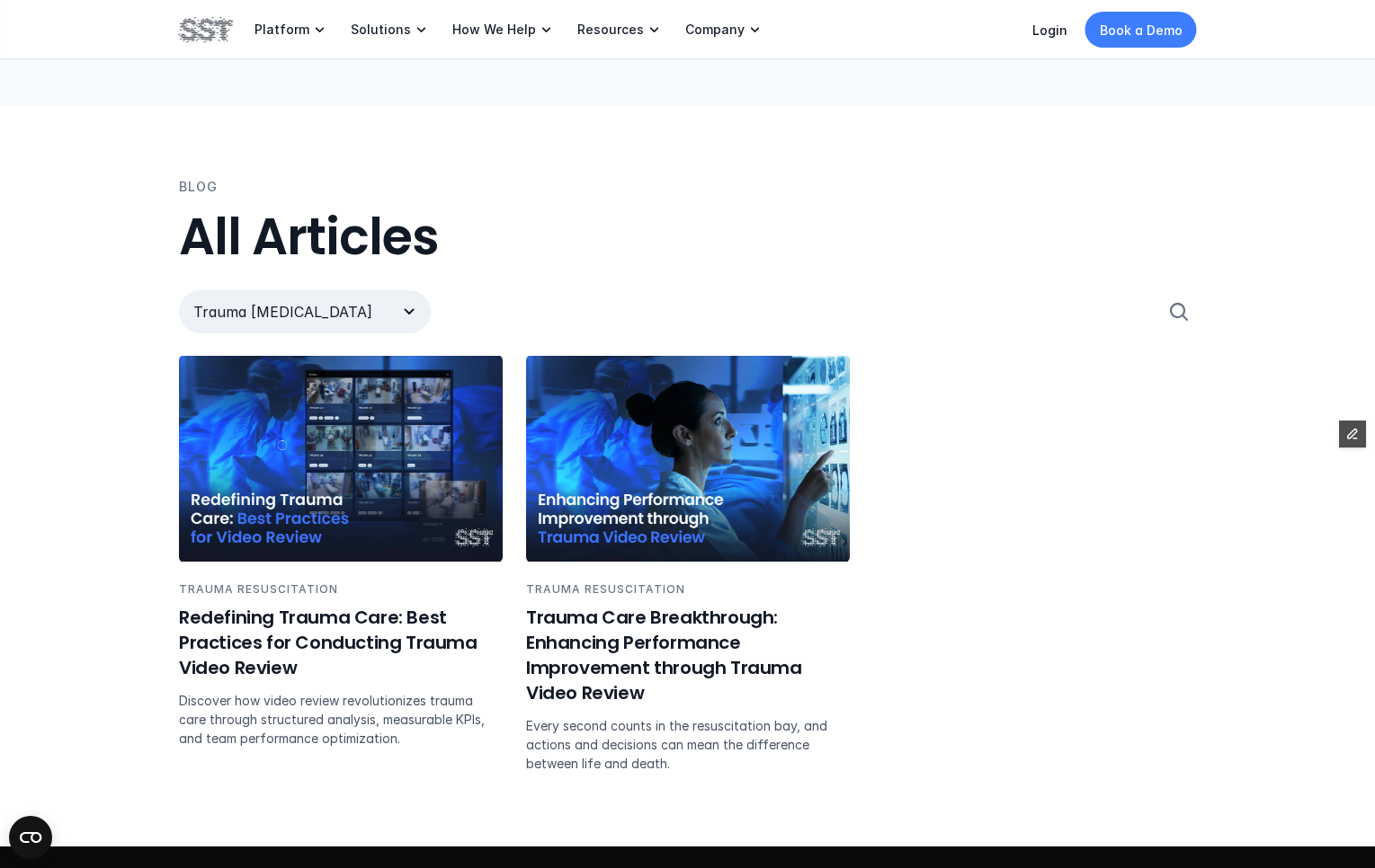
click at [254, 313] on p "Trauma Resuscitation" at bounding box center [286, 311] width 187 height 22
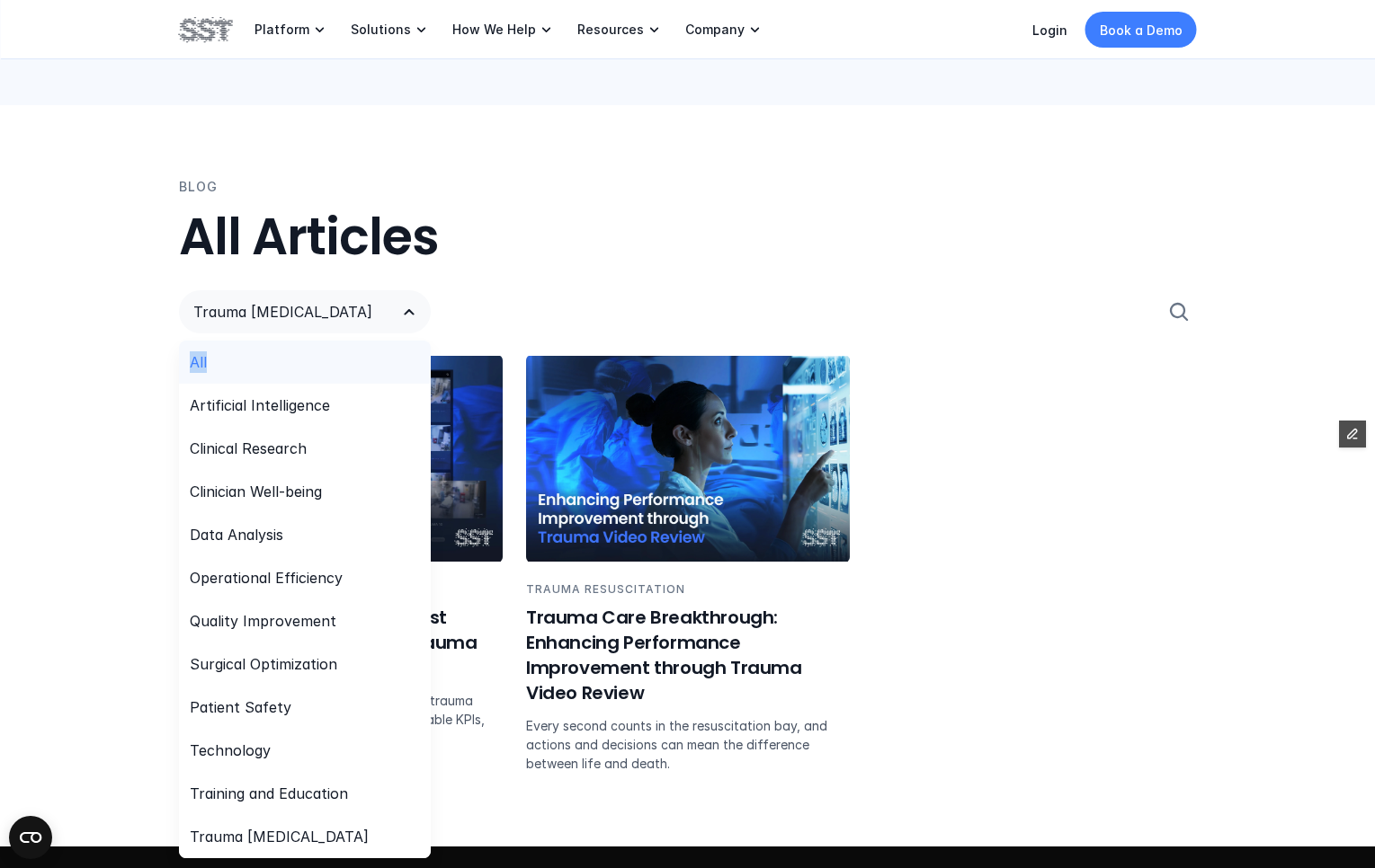
drag, startPoint x: 227, startPoint y: 346, endPoint x: 211, endPoint y: 370, distance: 28.8
click at [211, 369] on div "All" at bounding box center [305, 362] width 252 height 43
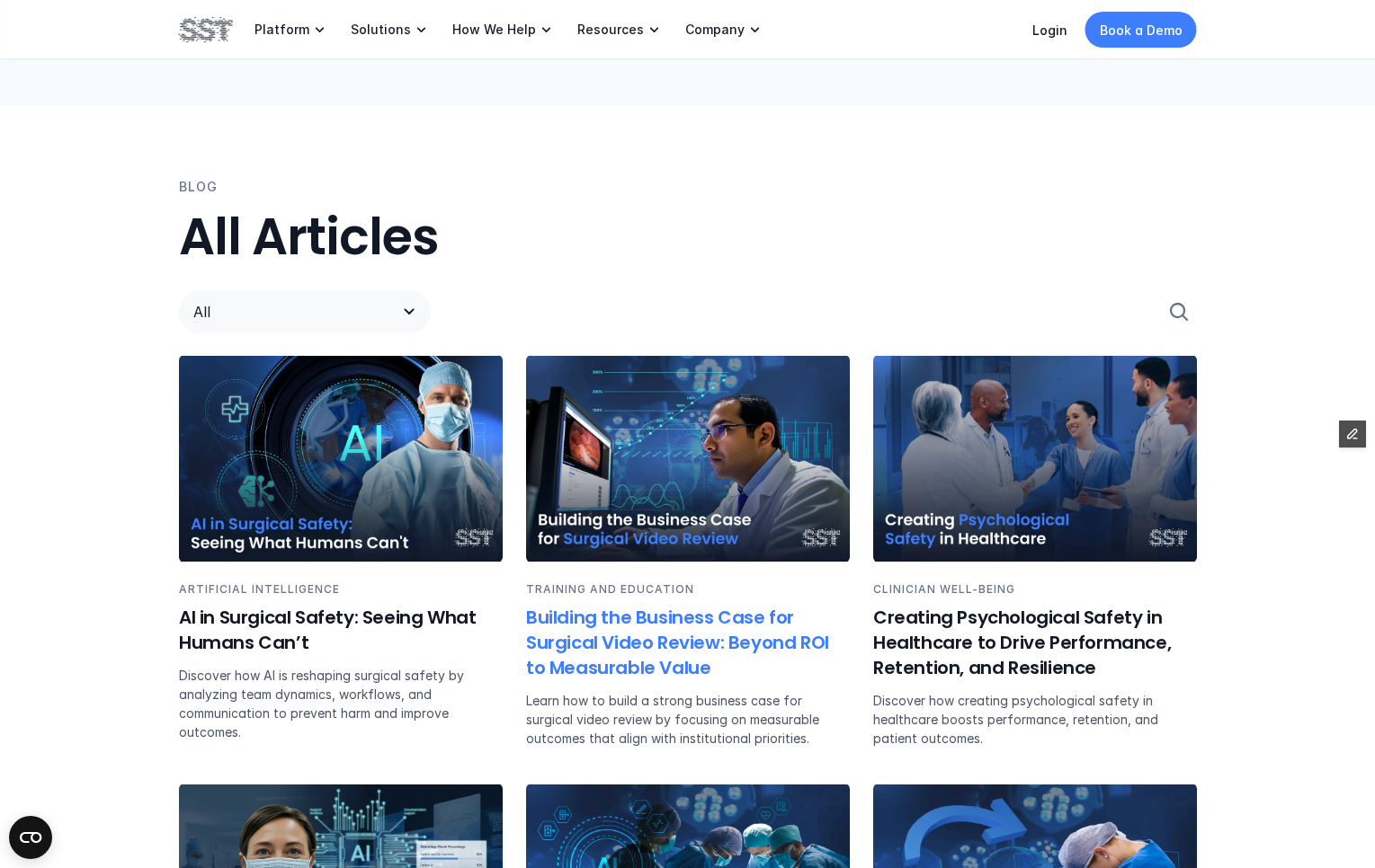
scroll to position [967, 0]
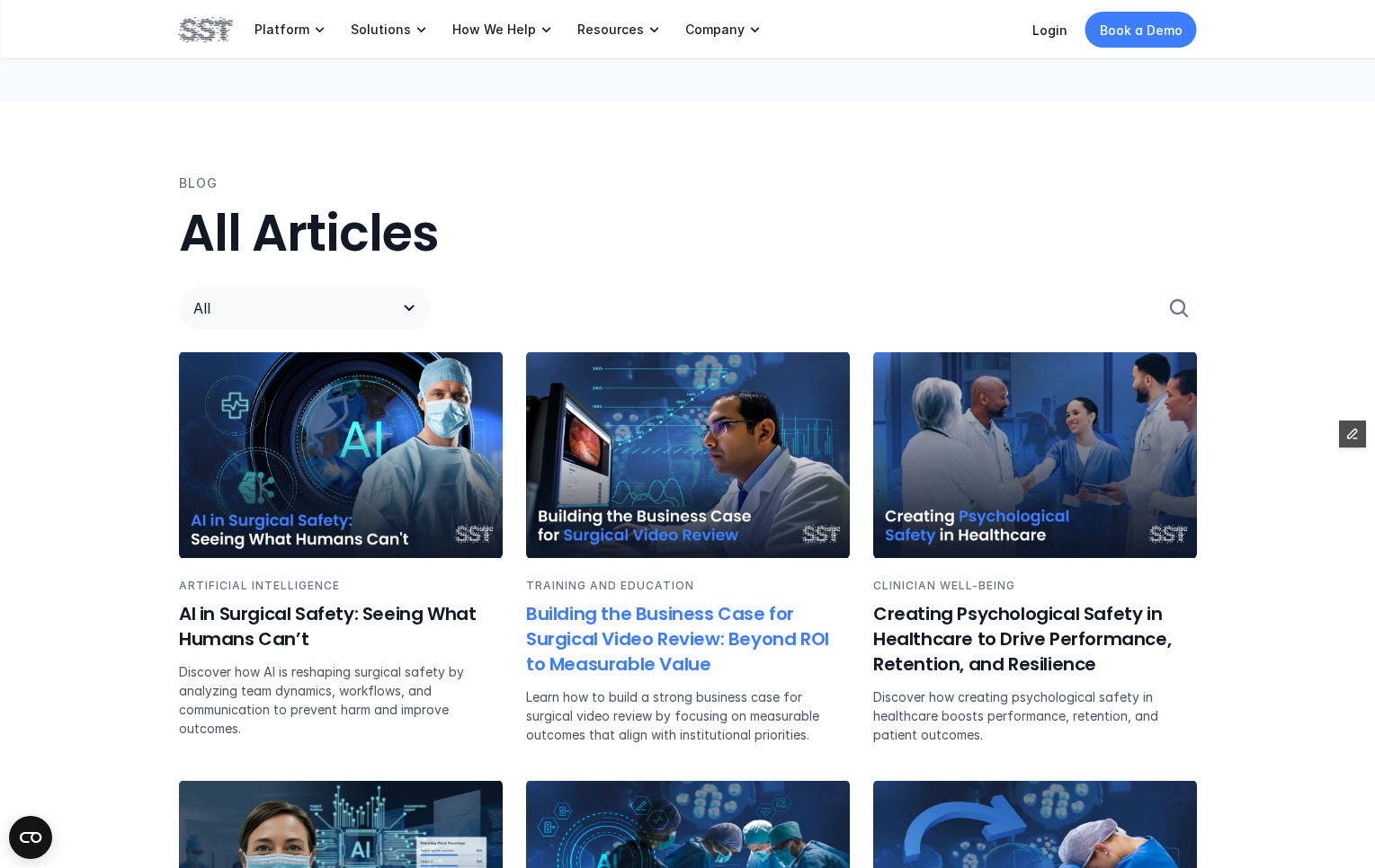
click at [681, 491] on img at bounding box center [688, 454] width 324 height 206
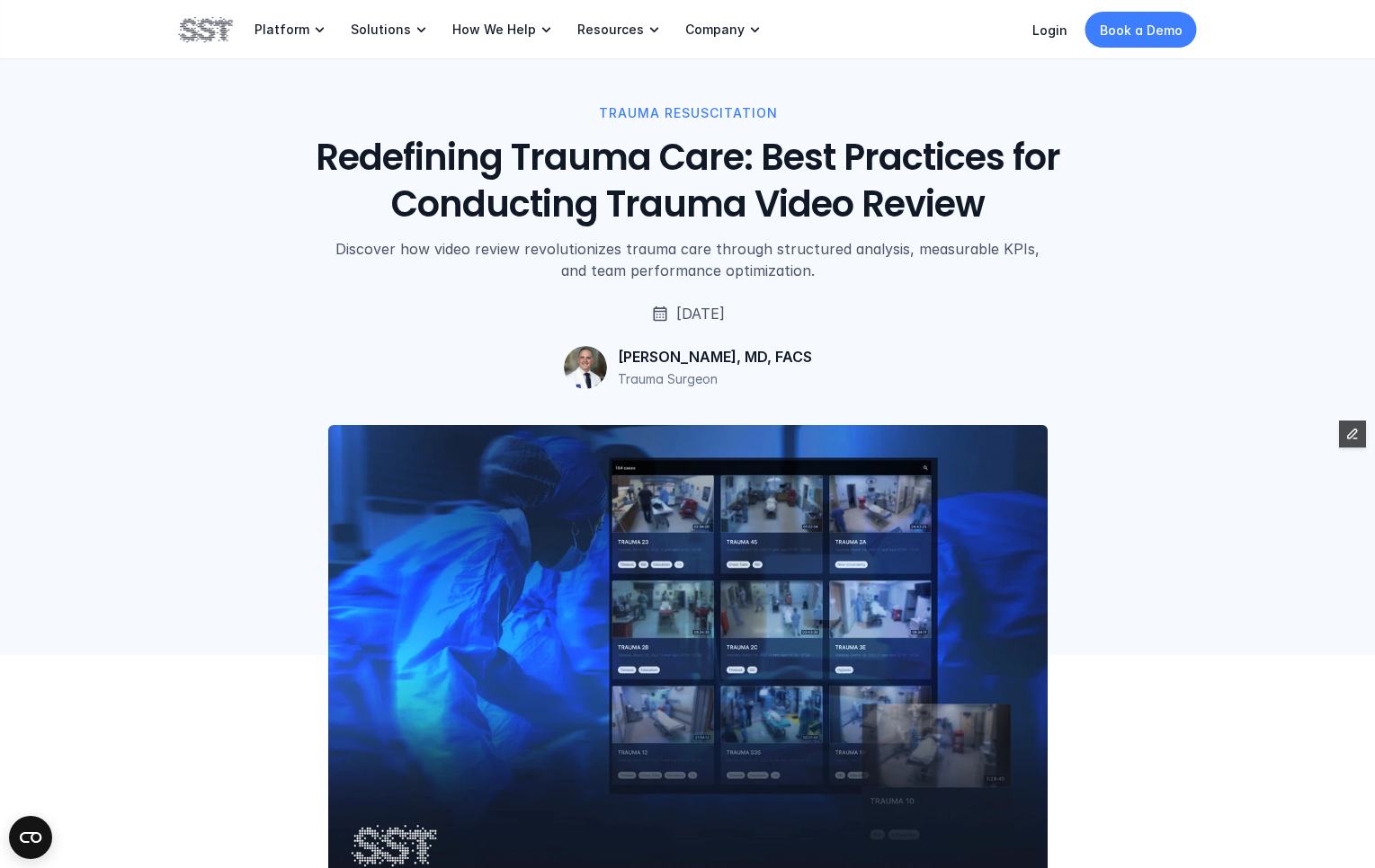
scroll to position [22, 0]
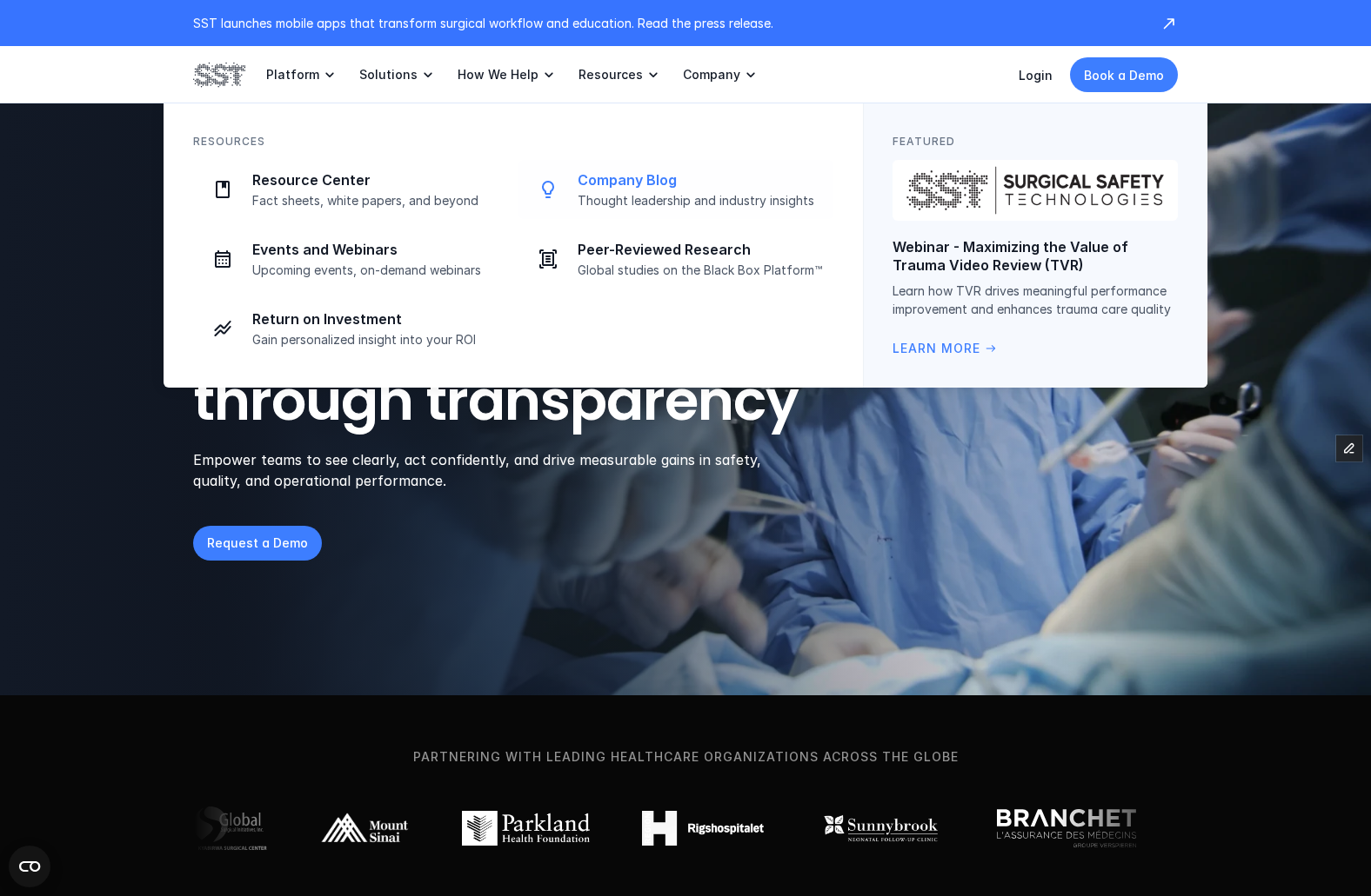
click at [603, 171] on p "Company Blog" at bounding box center [700, 181] width 246 height 19
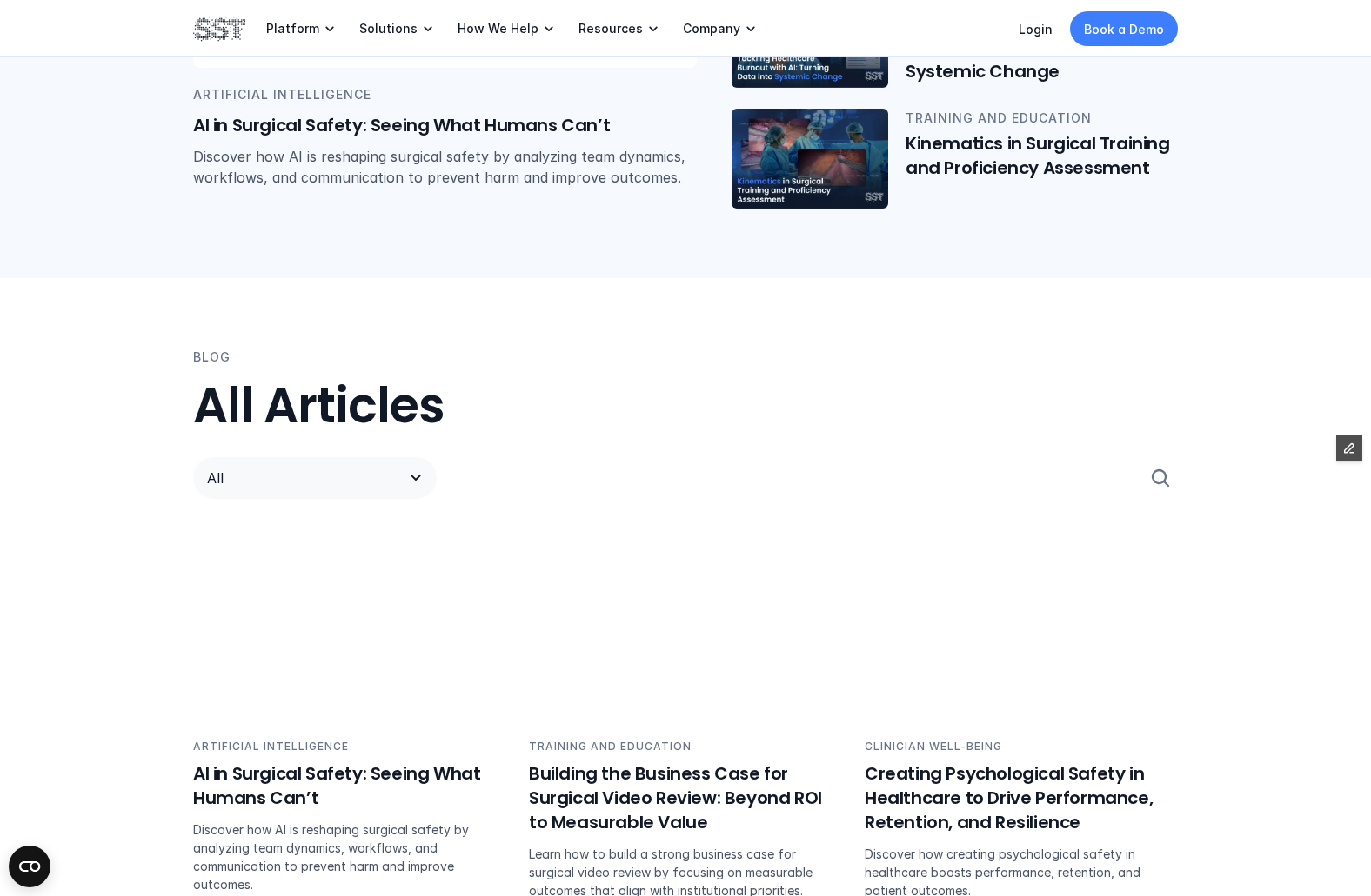
scroll to position [657, 0]
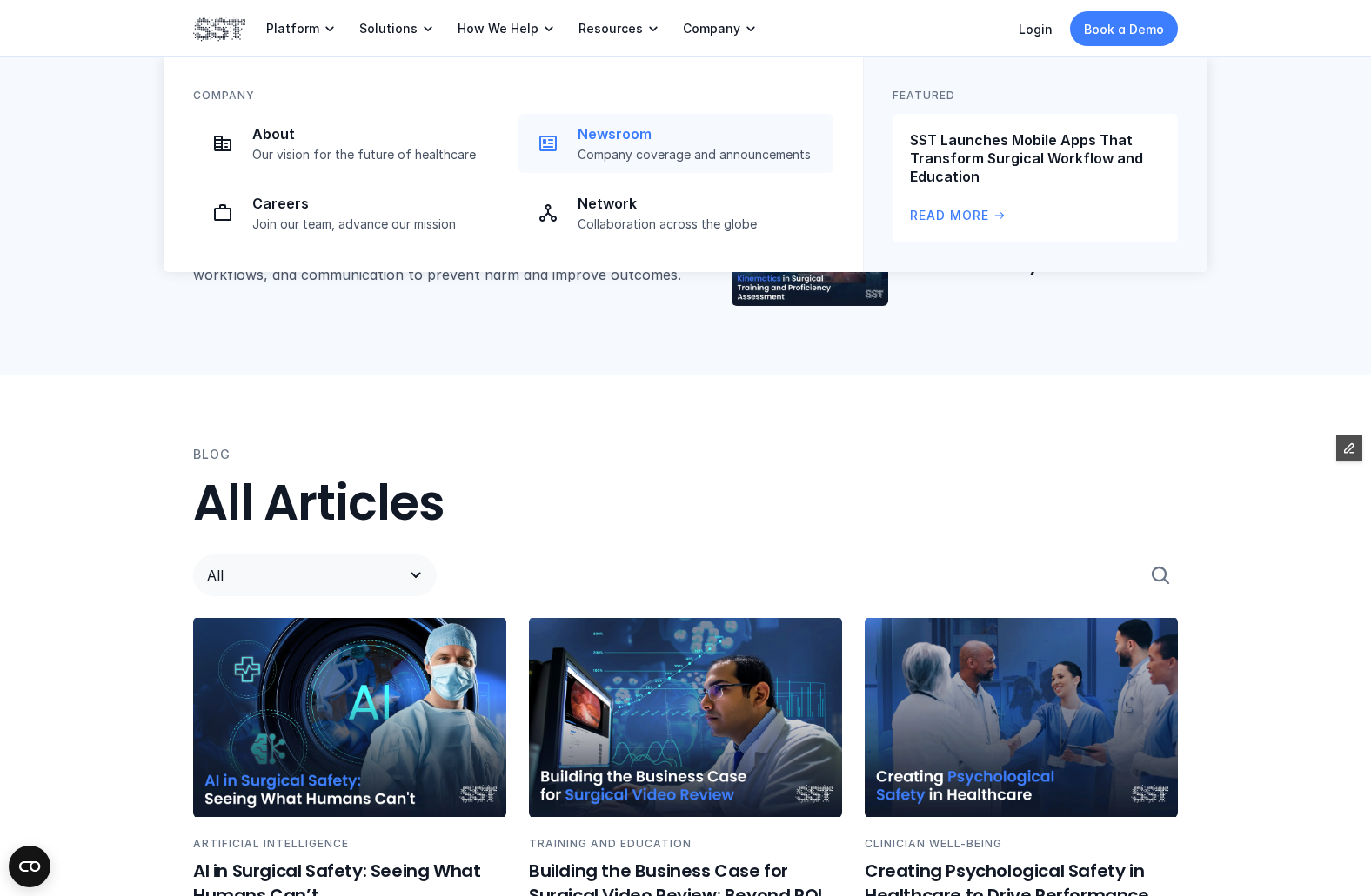
click at [672, 147] on p "Company coverage and announcements" at bounding box center [700, 155] width 246 height 16
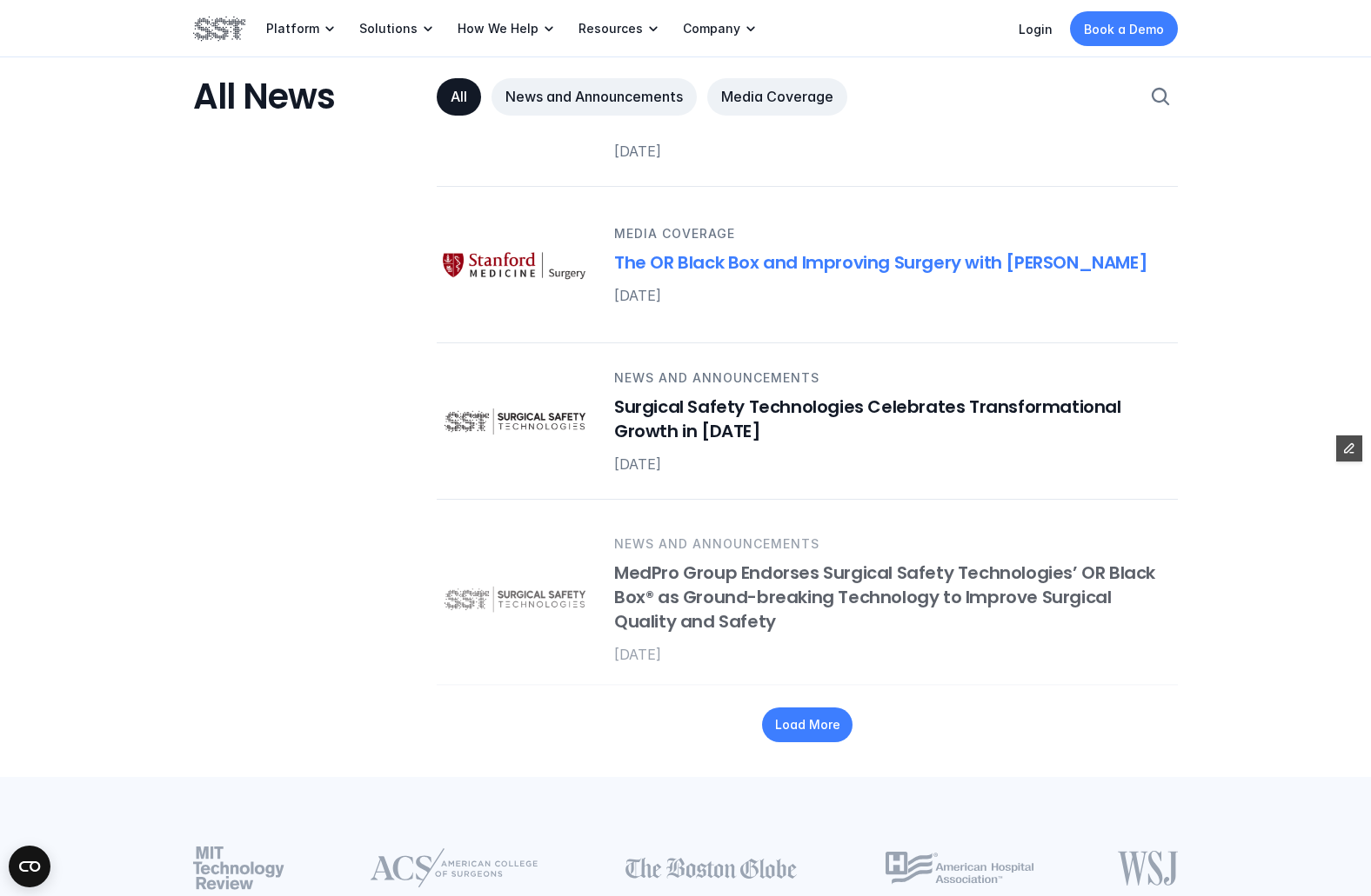
scroll to position [2053, 0]
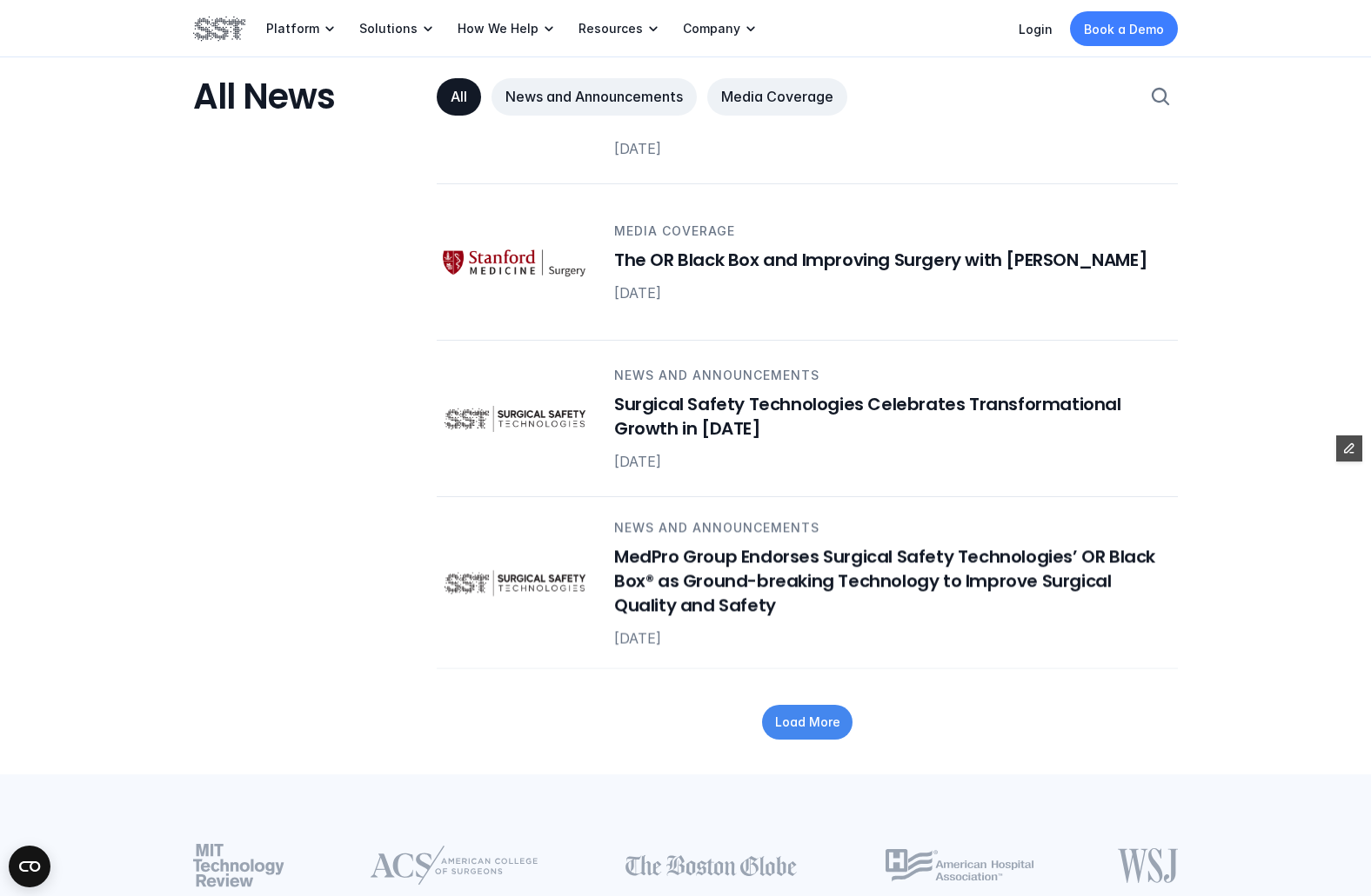
click at [803, 726] on p "Load More" at bounding box center [807, 722] width 65 height 19
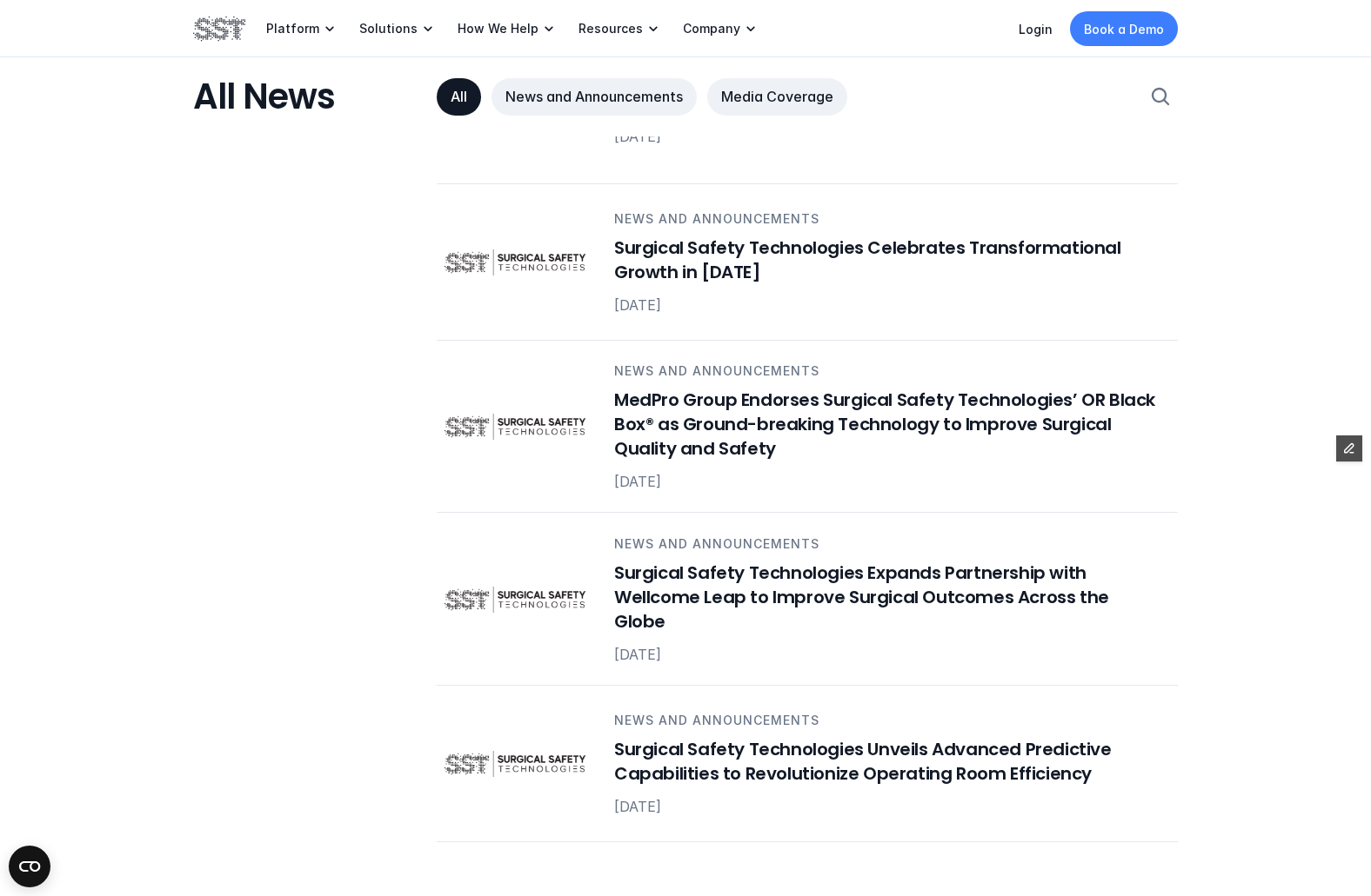
scroll to position [2235, 0]
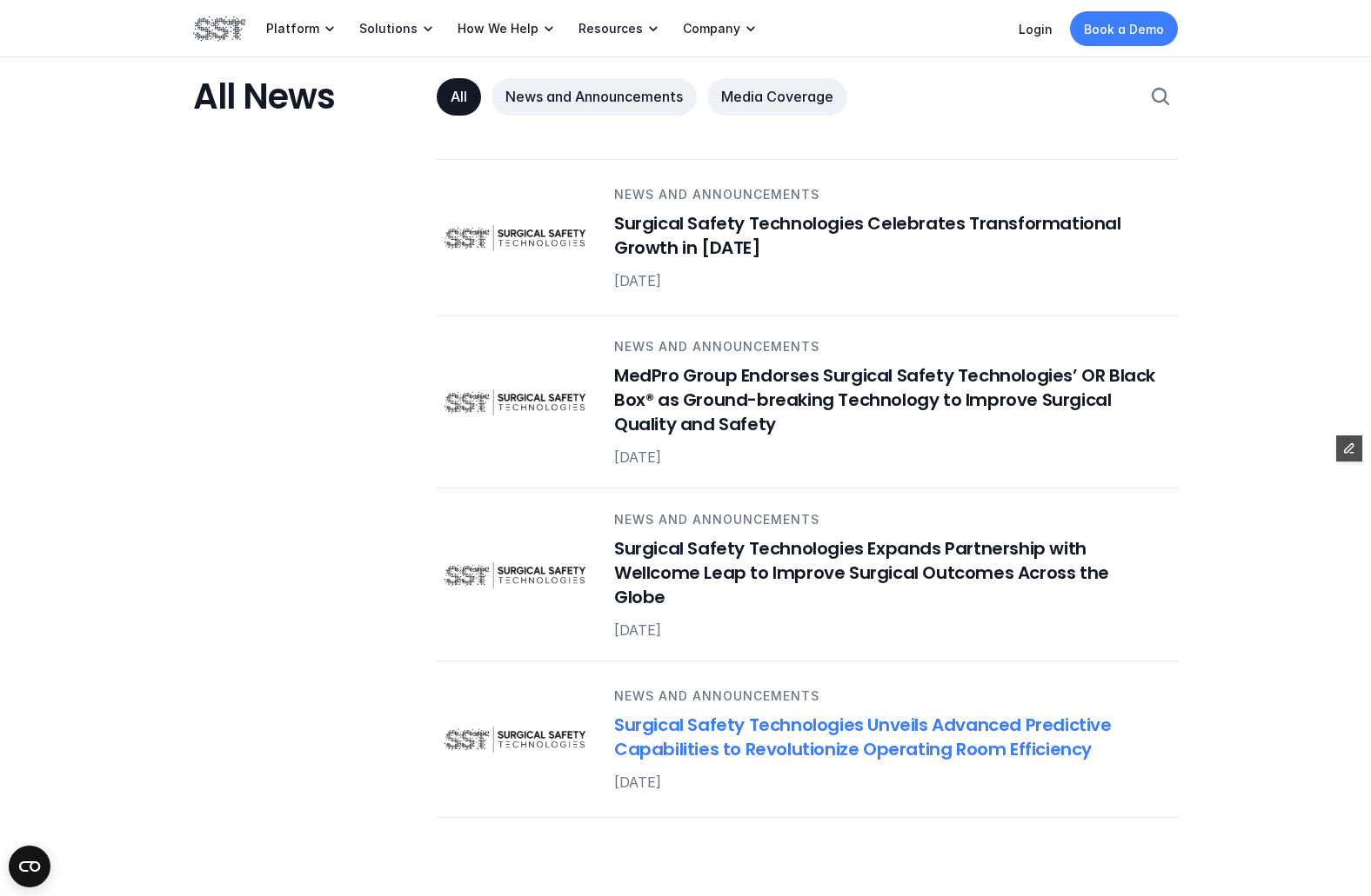
click at [775, 714] on h6 "Surgical Safety Technologies Unveils Advanced Predictive Capabilities to Revolu…" at bounding box center [885, 737] width 543 height 49
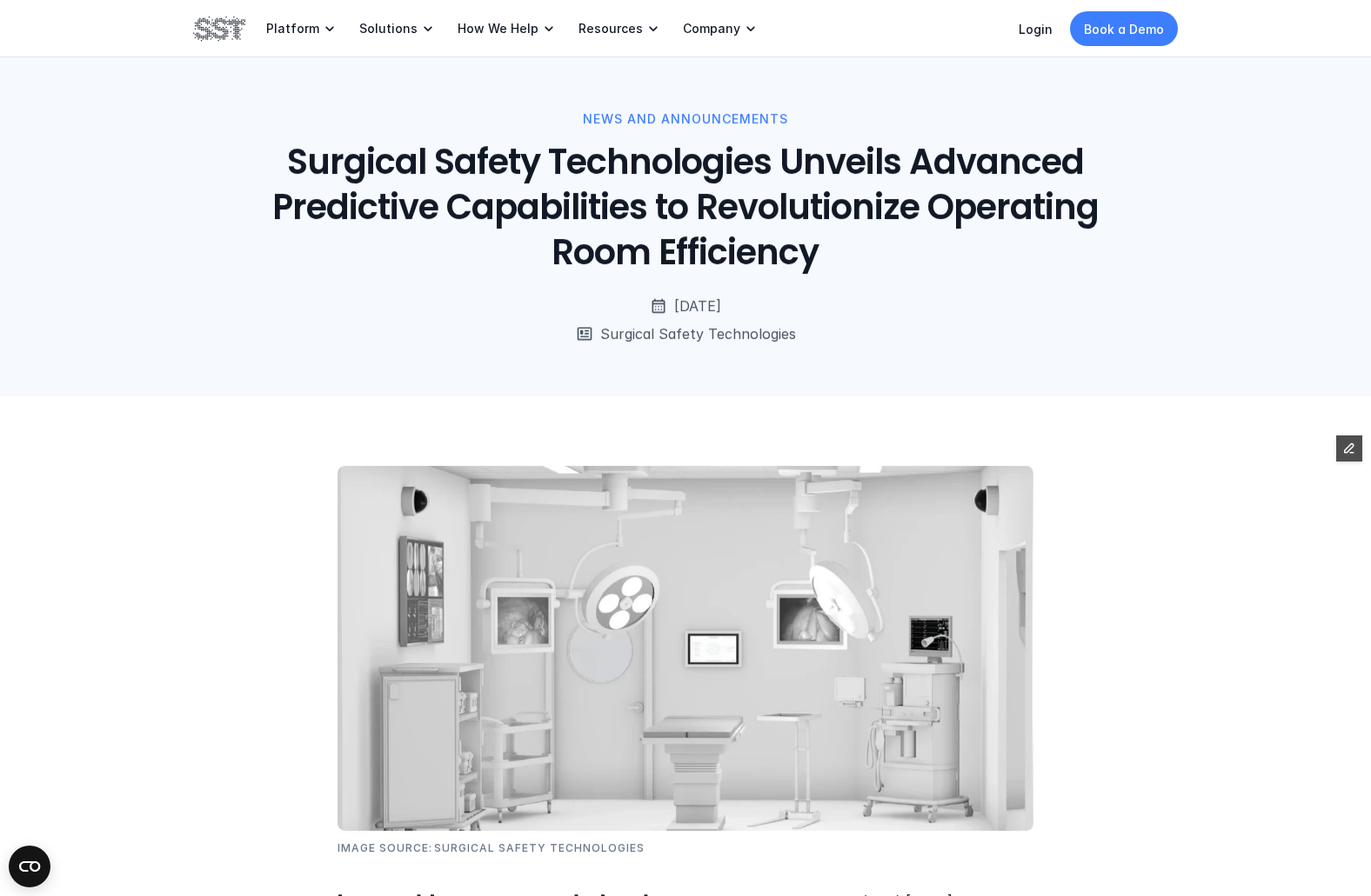
scroll to position [2235, 0]
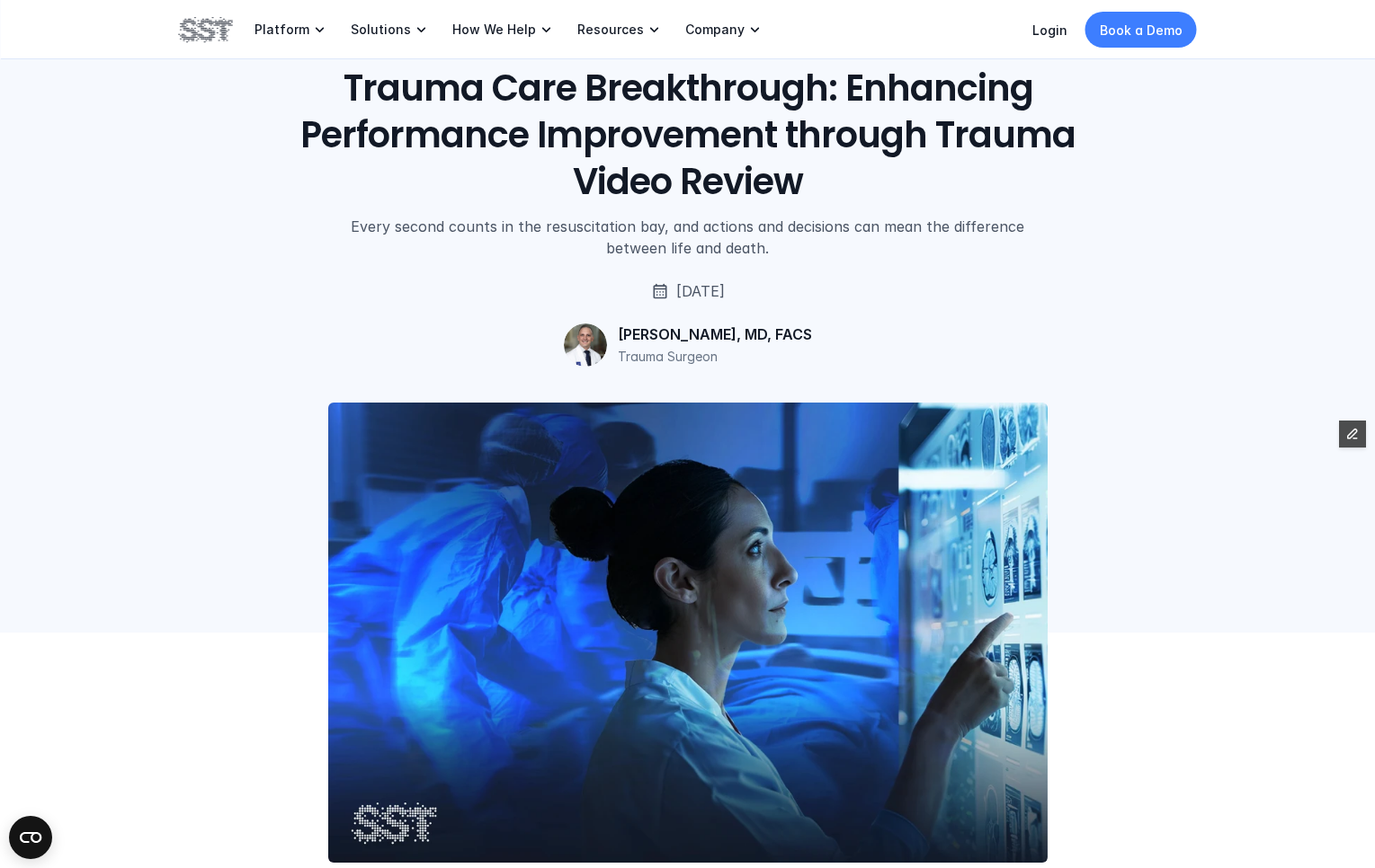
scroll to position [155, 0]
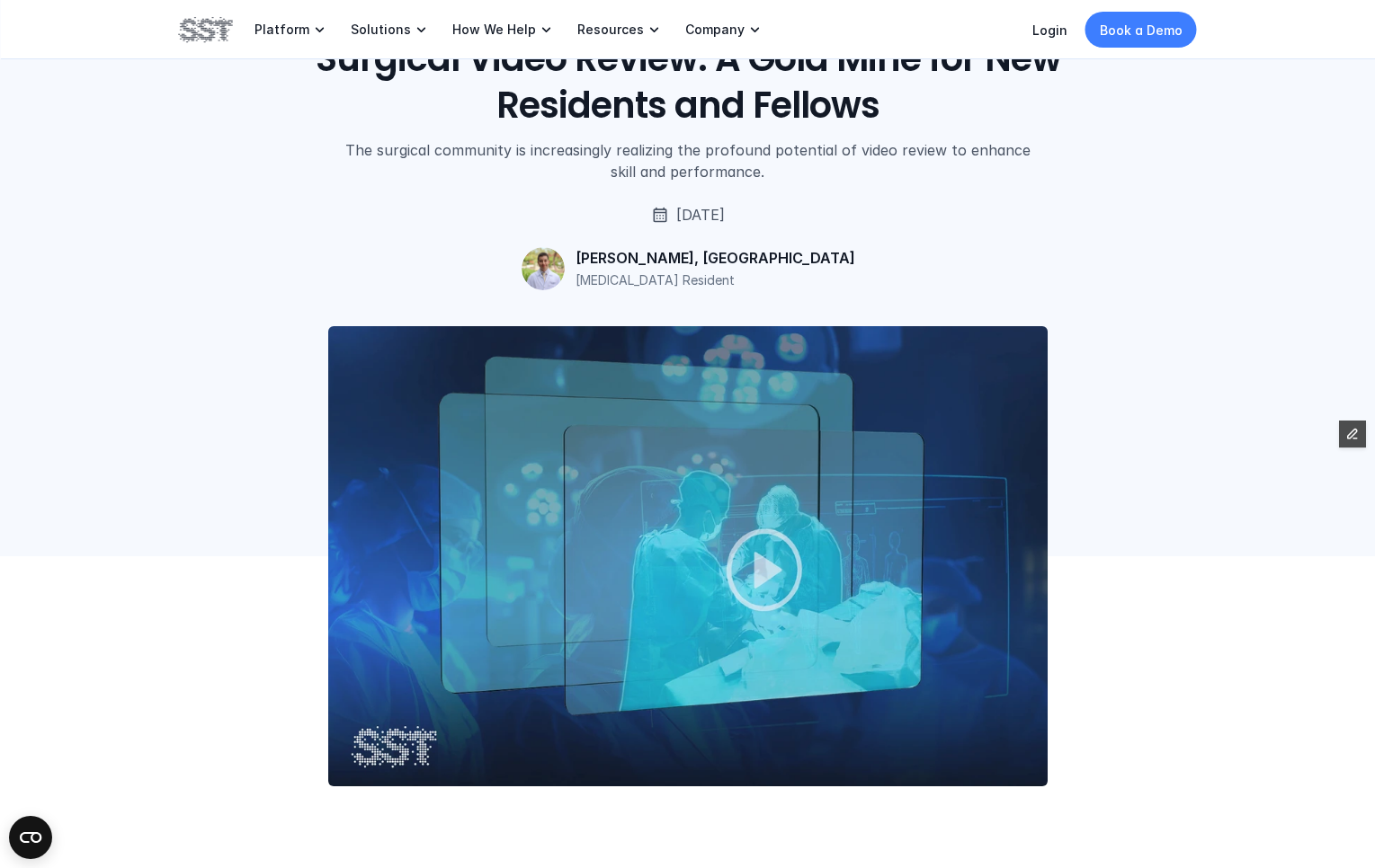
scroll to position [120, 0]
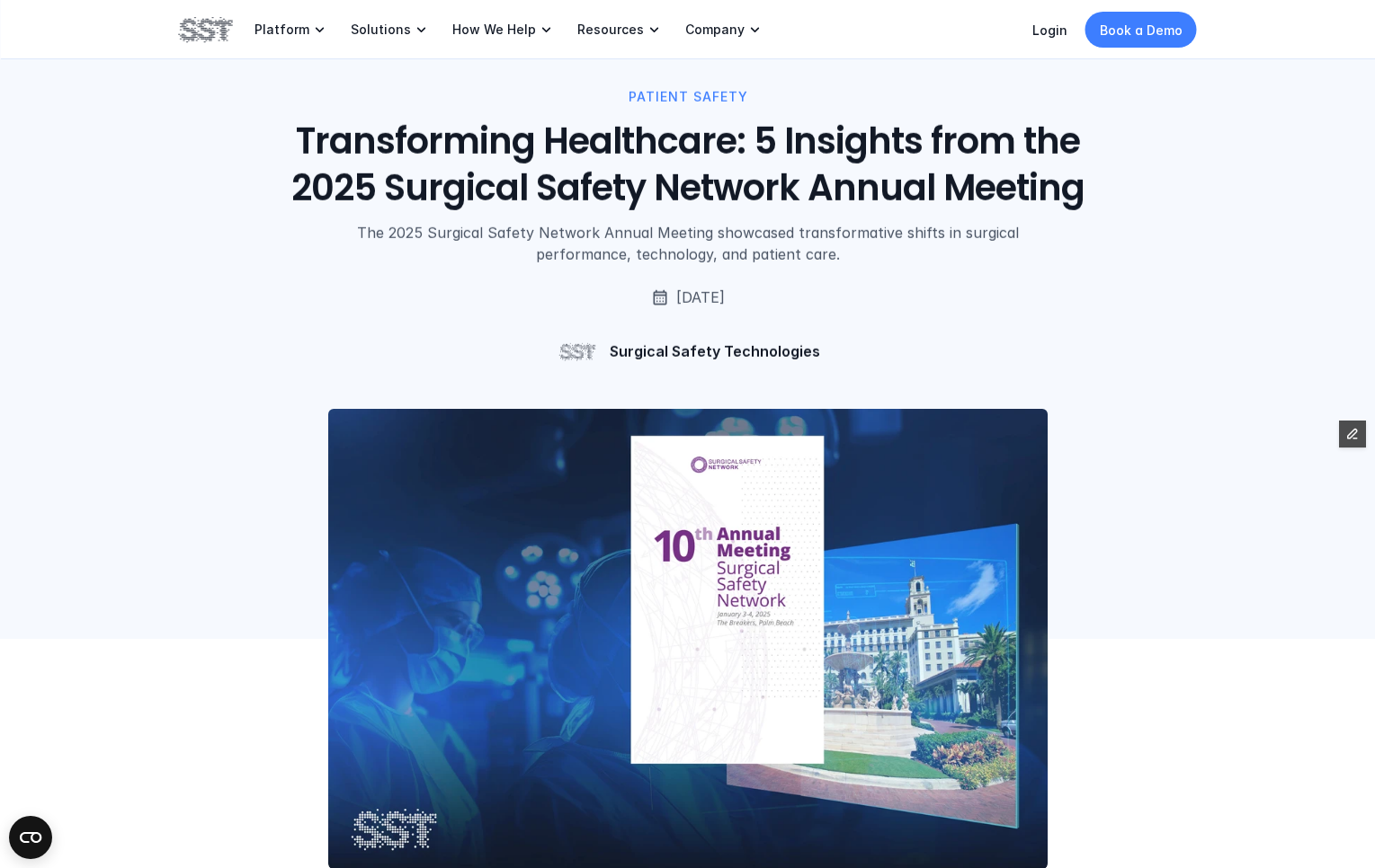
scroll to position [27, 0]
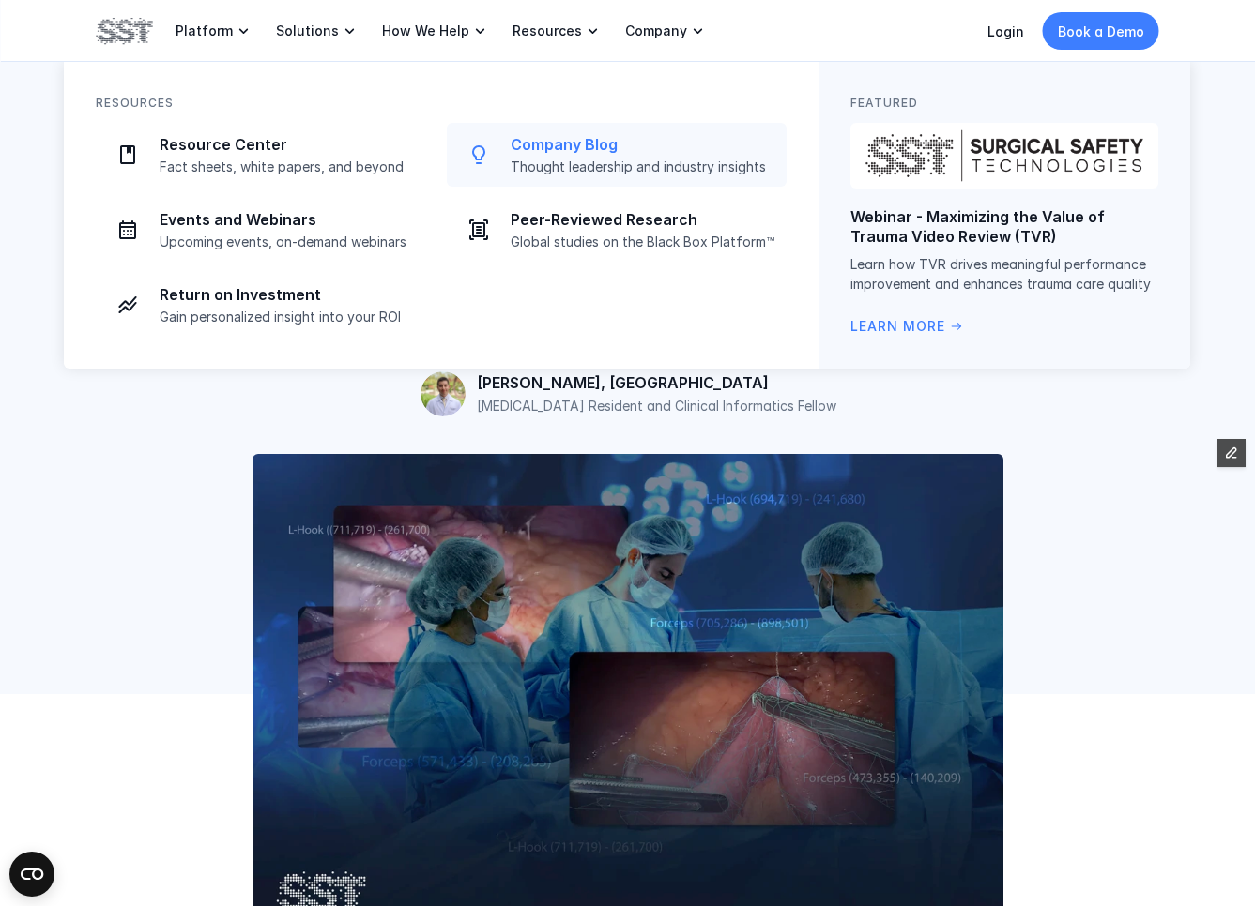
click at [536, 184] on link "Company Blog Thought leadership and industry insights" at bounding box center [617, 155] width 340 height 64
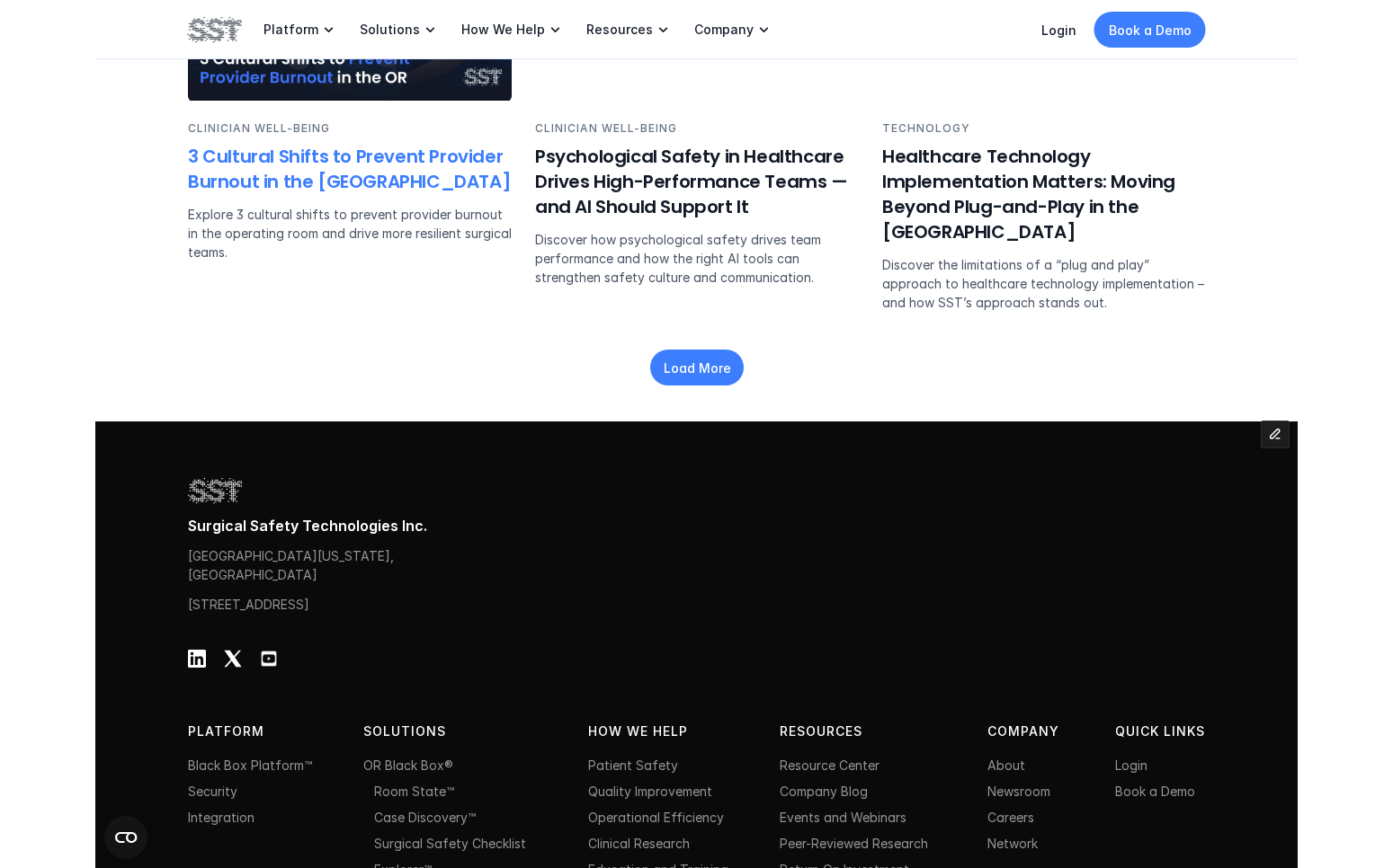
scroll to position [2748, 0]
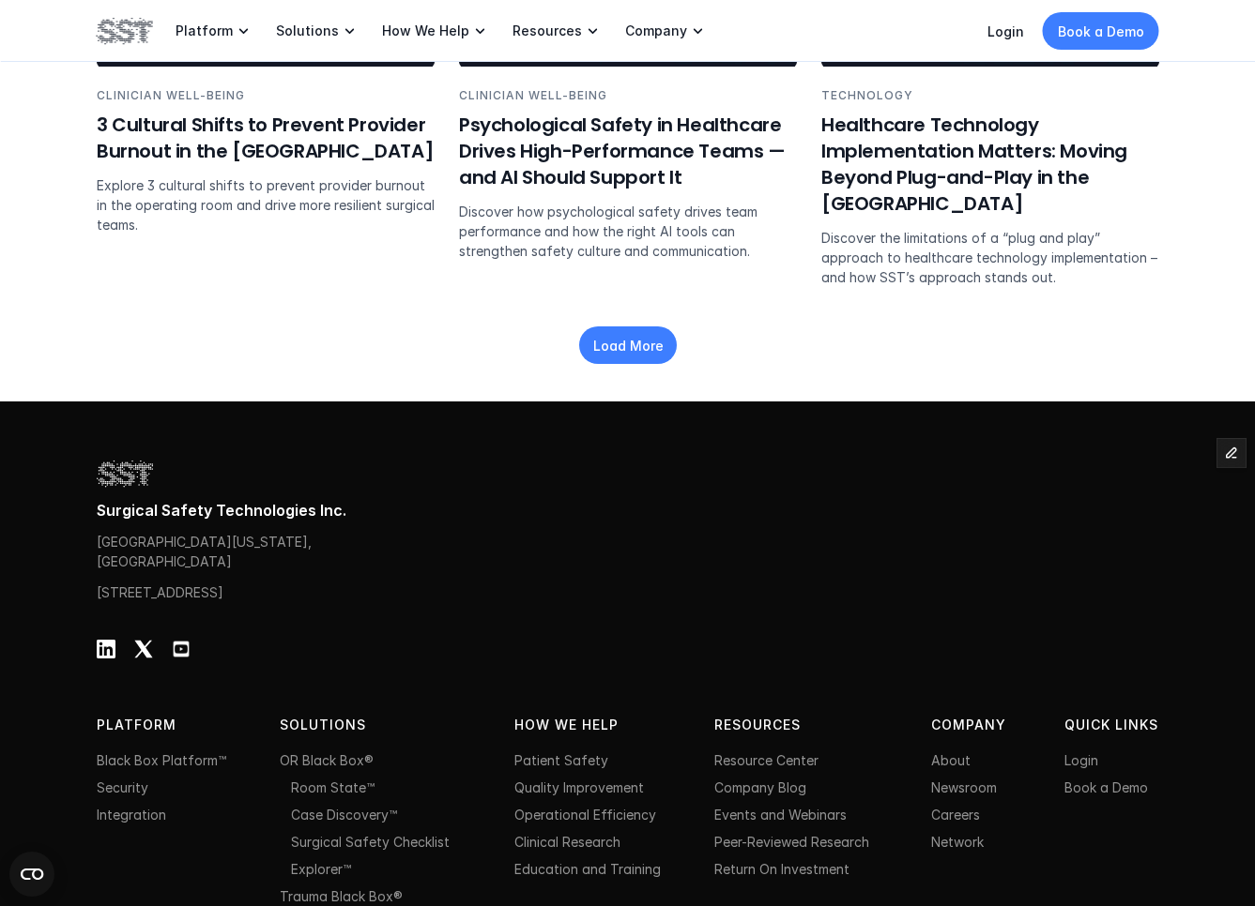
click at [667, 333] on div "Load More" at bounding box center [628, 346] width 98 height 38
